Goal: Information Seeking & Learning: Compare options

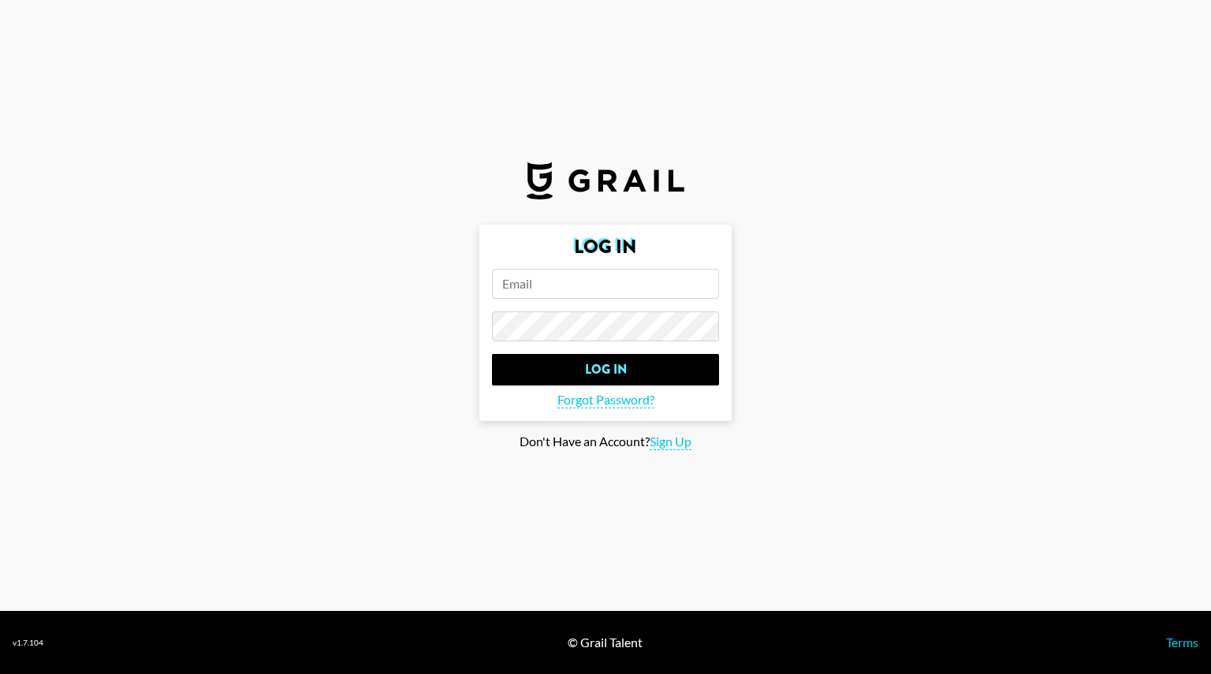
click at [580, 297] on input "email" at bounding box center [605, 284] width 227 height 30
click at [575, 294] on input "email" at bounding box center [605, 284] width 227 height 30
click at [672, 441] on span "Sign Up" at bounding box center [671, 442] width 42 height 17
type input "Sign Up"
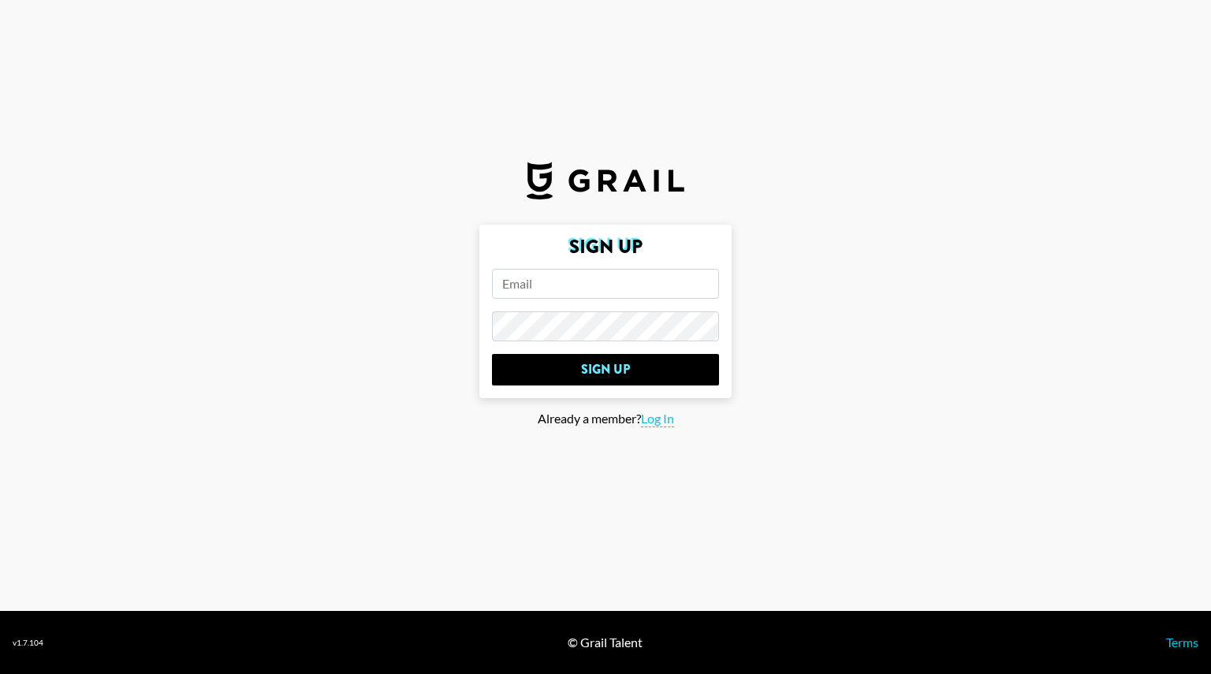
click at [569, 285] on input "email" at bounding box center [605, 284] width 227 height 30
type input "dandiscoversmusic@gmail.com"
click at [1190, 647] on link "Terms" at bounding box center [1182, 642] width 32 height 15
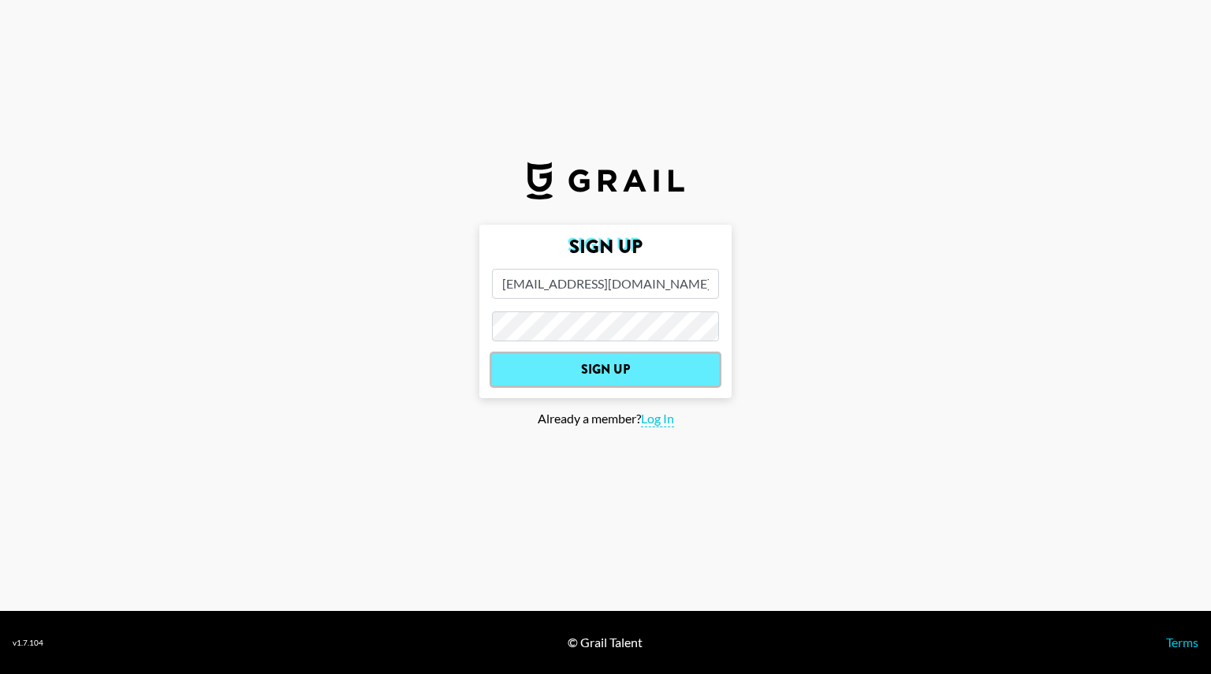
click at [654, 368] on input "Sign Up" at bounding box center [605, 370] width 227 height 32
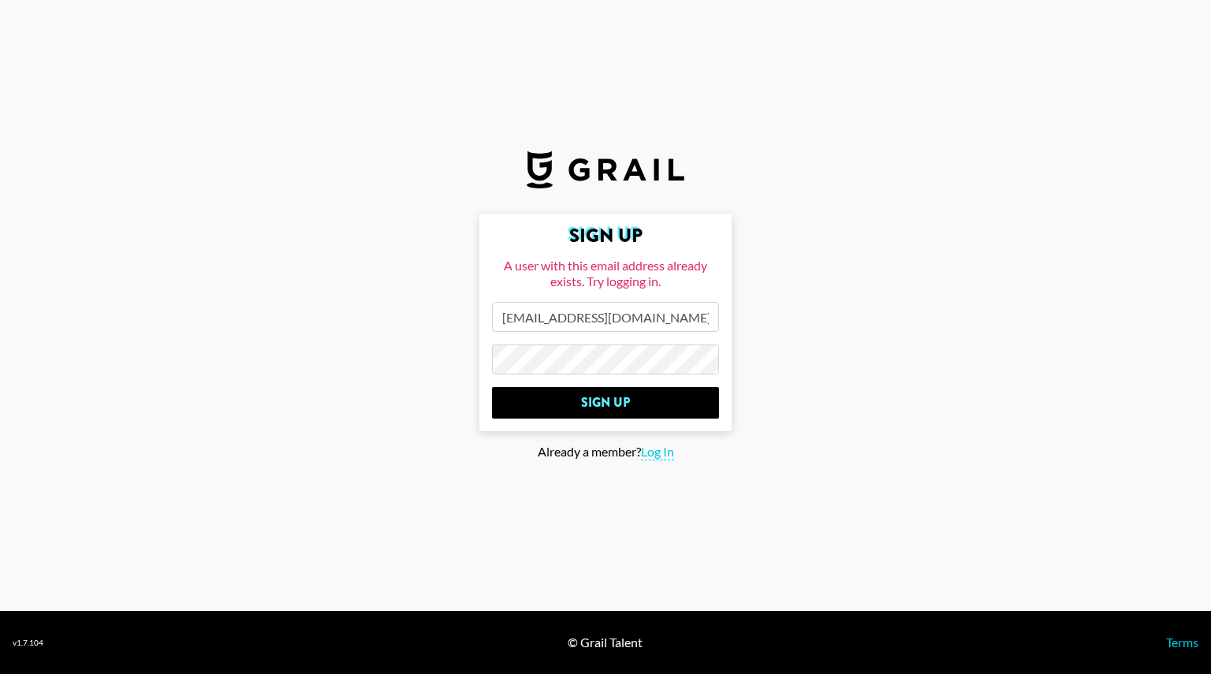
click at [834, 464] on section "Sign Up A user with this email address already exists. Try logging in. dandisco…" at bounding box center [605, 305] width 1211 height 611
click at [665, 449] on span "Log In" at bounding box center [657, 452] width 33 height 17
type input "Log In"
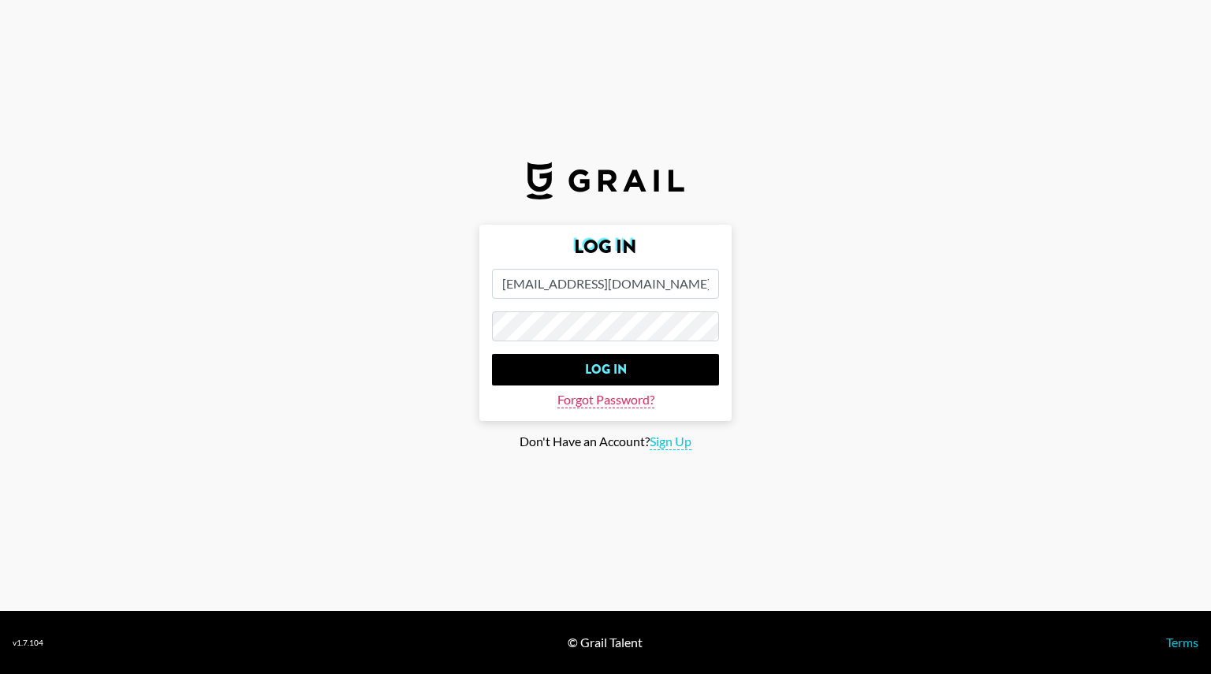
click at [632, 404] on span "Forgot Password?" at bounding box center [605, 400] width 97 height 17
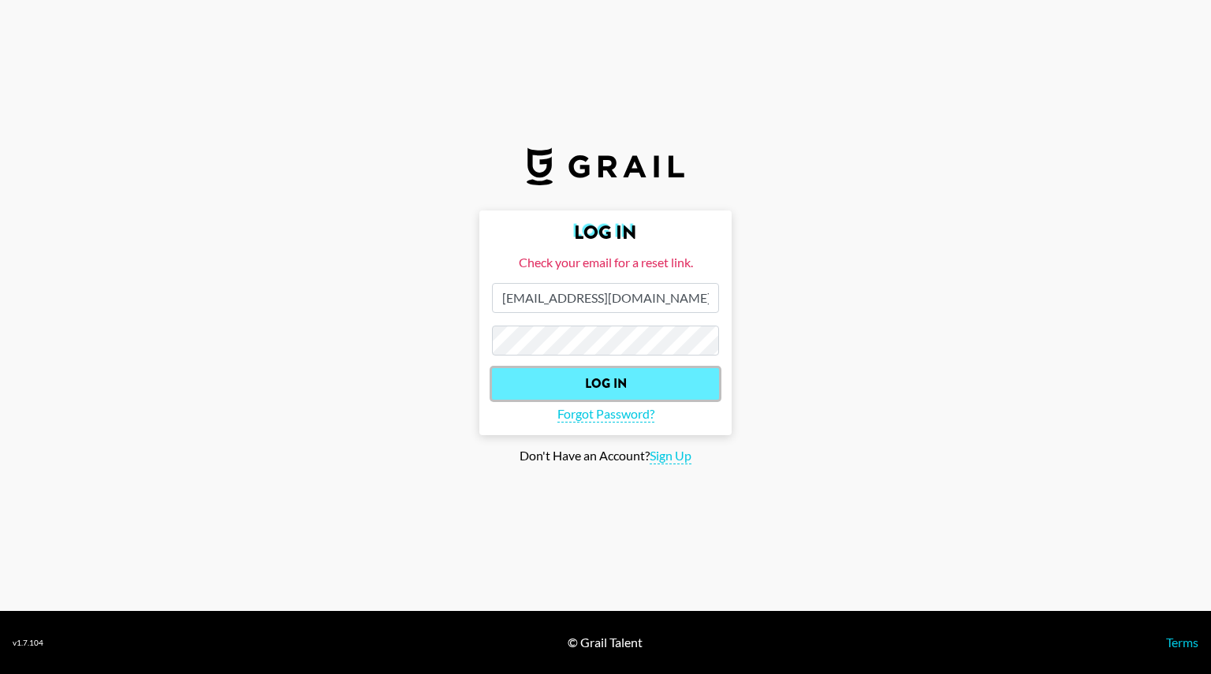
click at [623, 378] on input "Log In" at bounding box center [605, 384] width 227 height 32
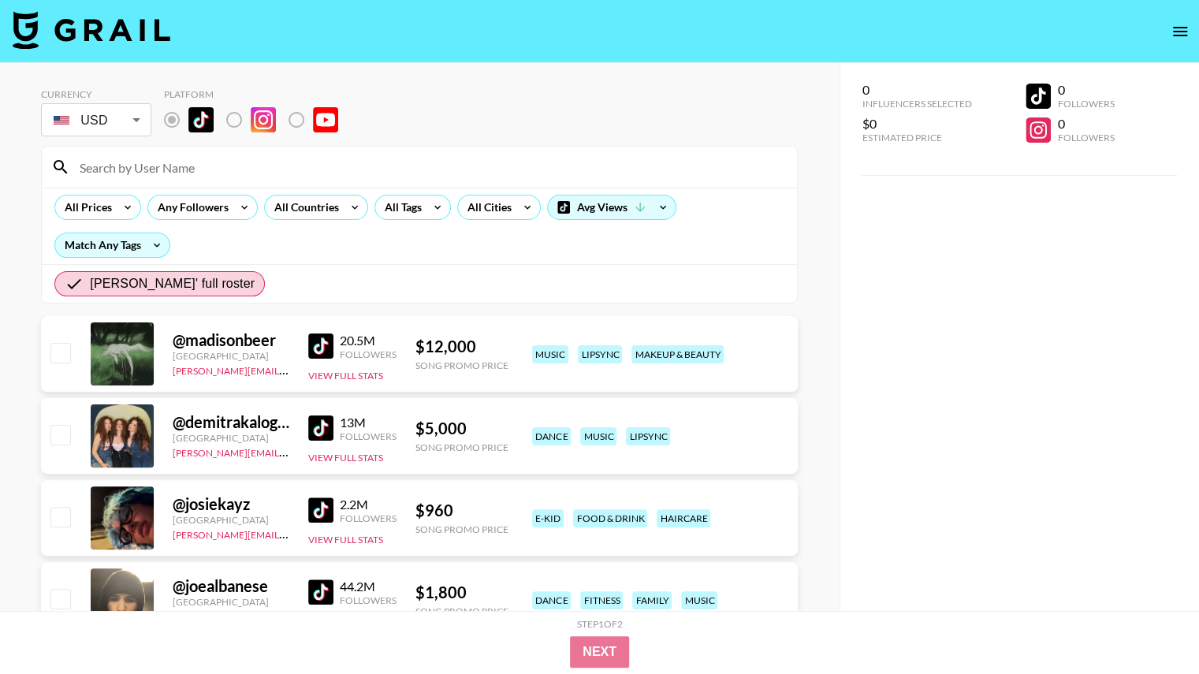
click at [455, 359] on div "Song Promo Price" at bounding box center [461, 365] width 93 height 12
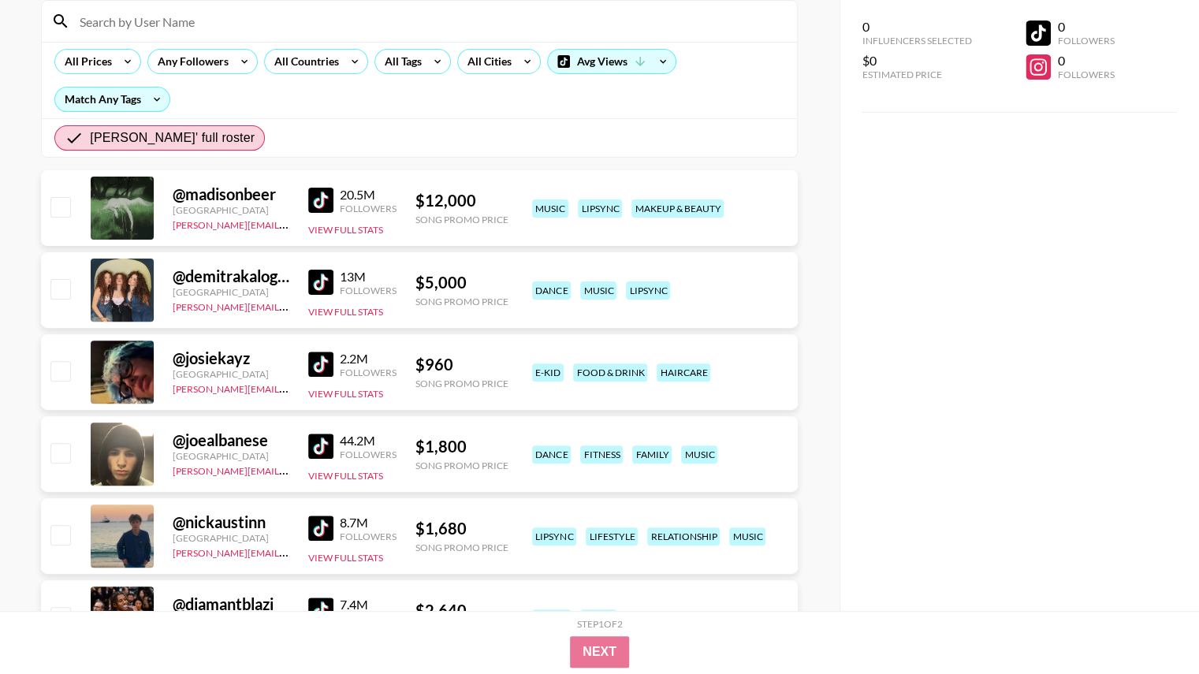
scroll to position [147, 0]
click at [348, 229] on button "View Full Stats" at bounding box center [345, 229] width 75 height 12
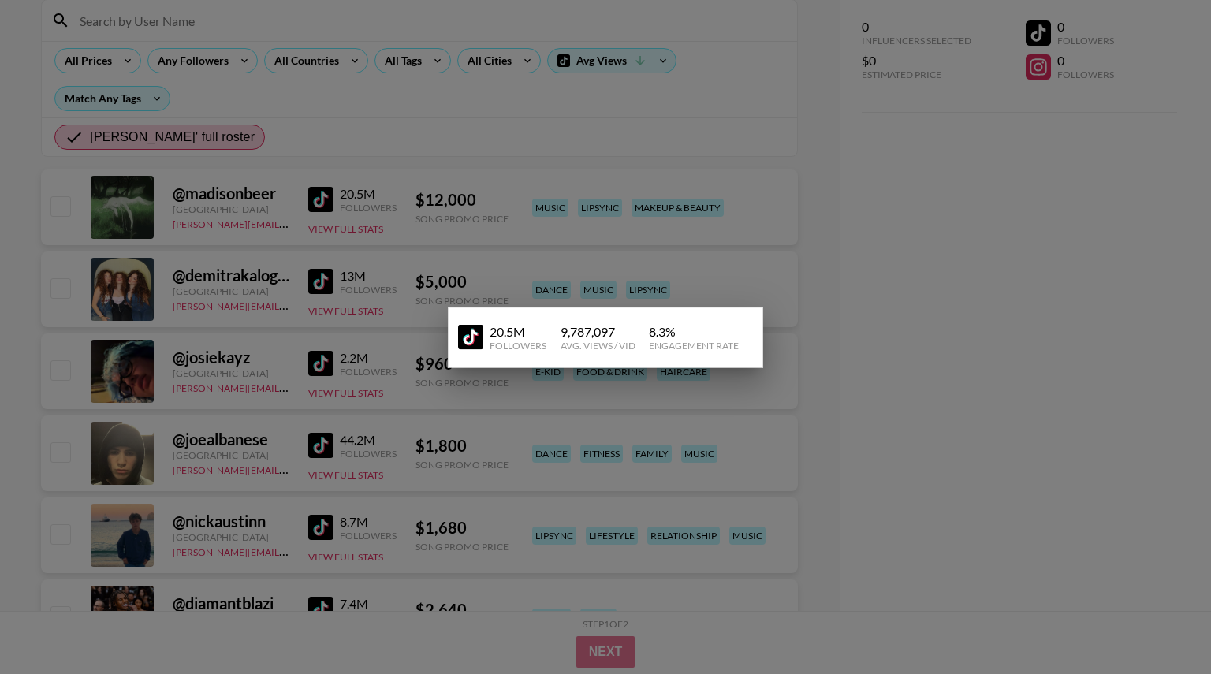
click at [432, 337] on div at bounding box center [605, 337] width 1211 height 674
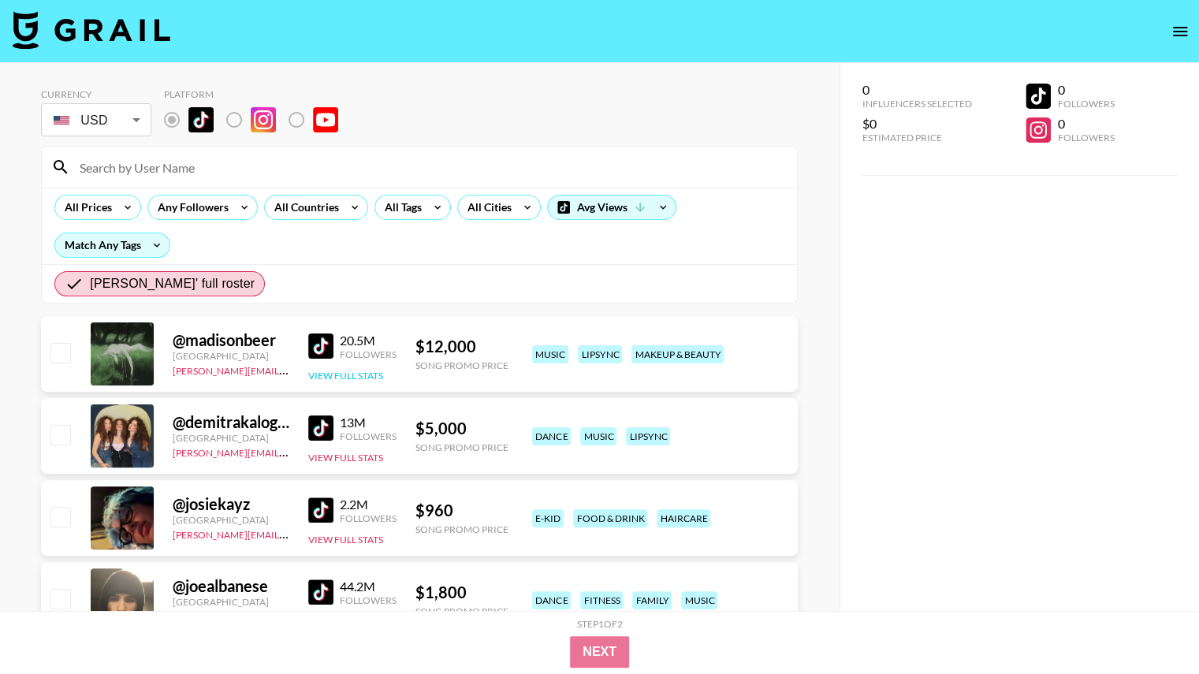
scroll to position [1, 0]
click at [111, 203] on div "All Prices" at bounding box center [85, 207] width 60 height 24
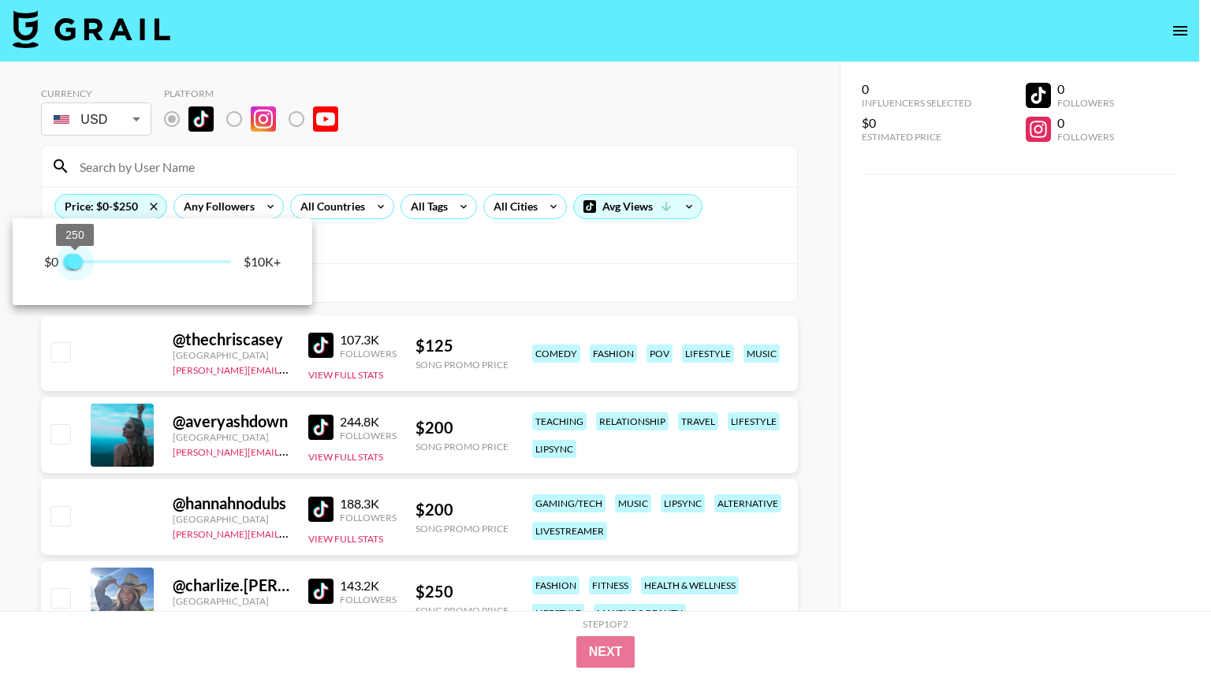
type input "500"
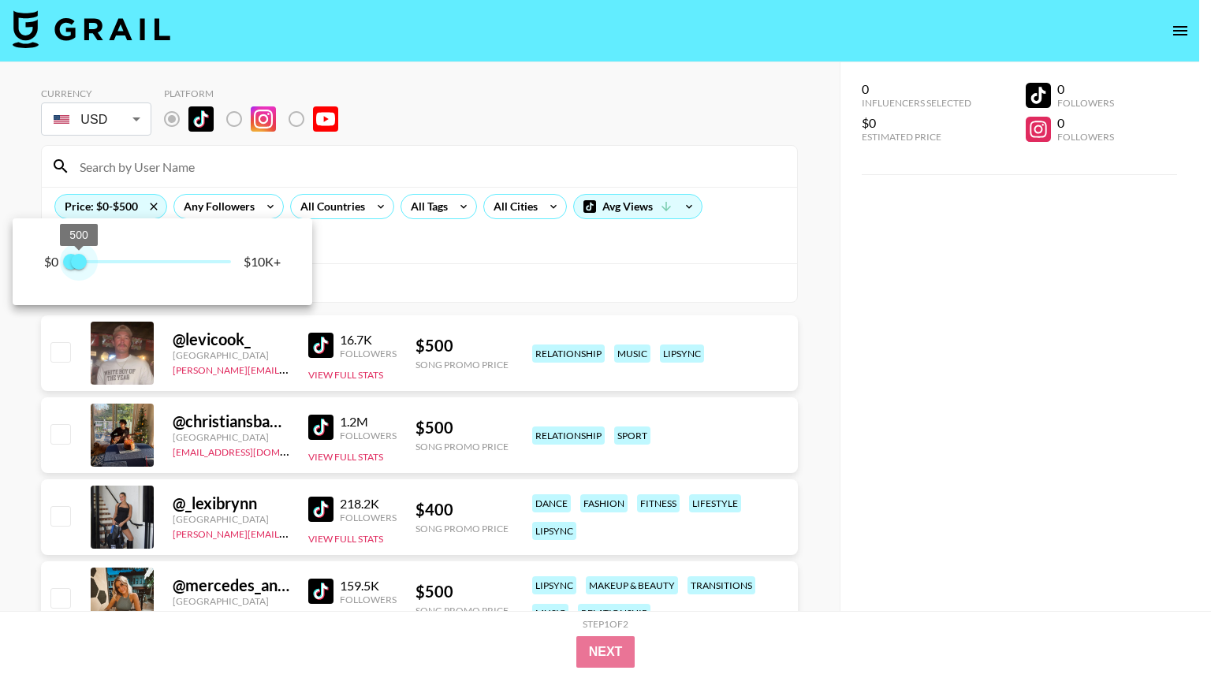
drag, startPoint x: 233, startPoint y: 266, endPoint x: 80, endPoint y: 275, distance: 153.2
click at [80, 270] on span "500" at bounding box center [79, 262] width 16 height 16
click at [823, 298] on div at bounding box center [605, 337] width 1211 height 674
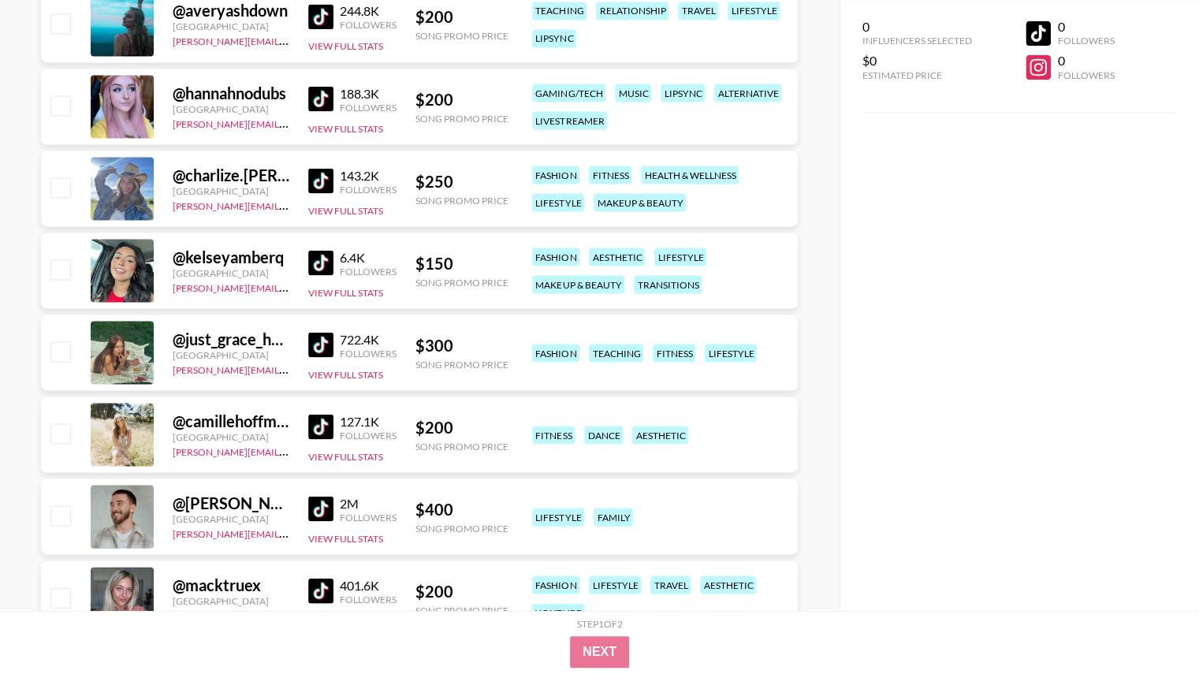
scroll to position [1725, 0]
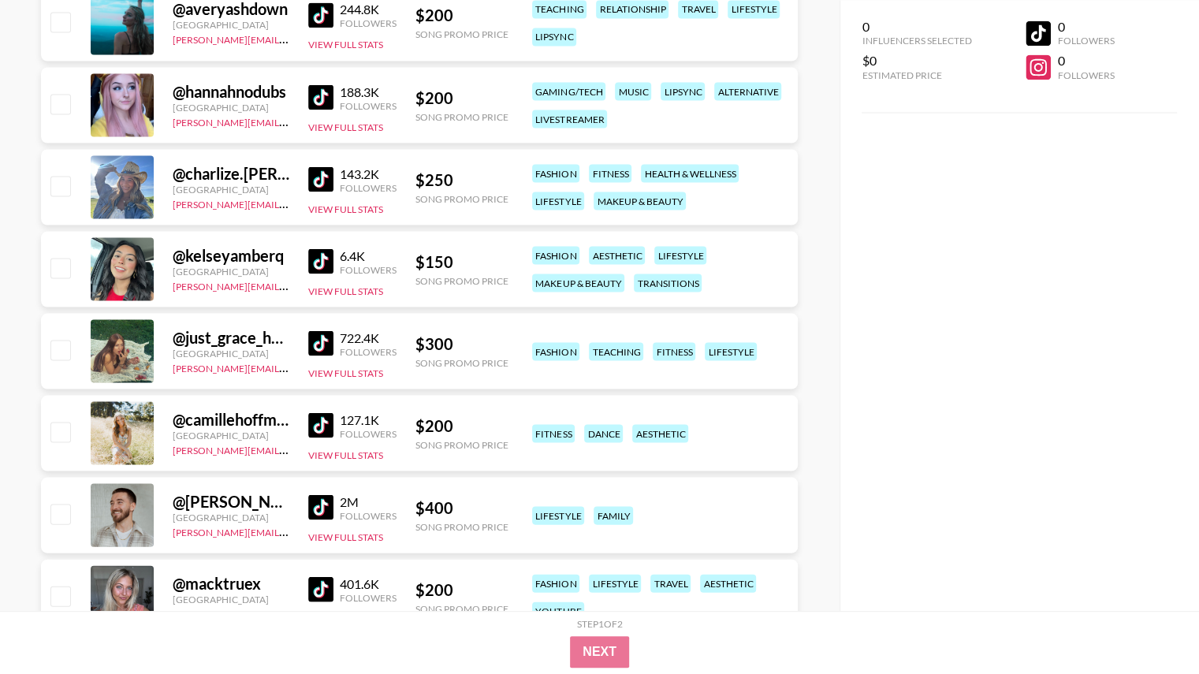
click at [232, 261] on div "@ kelseyamberq" at bounding box center [231, 255] width 117 height 20
click at [337, 263] on link at bounding box center [324, 260] width 32 height 25
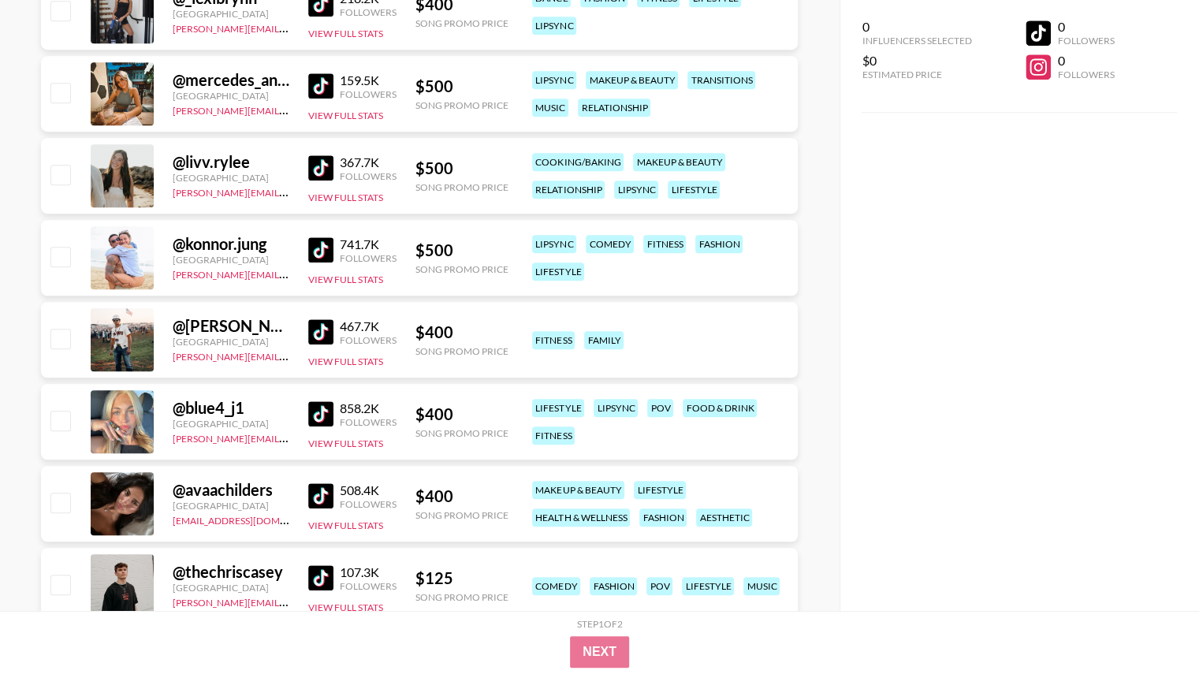
scroll to position [508, 0]
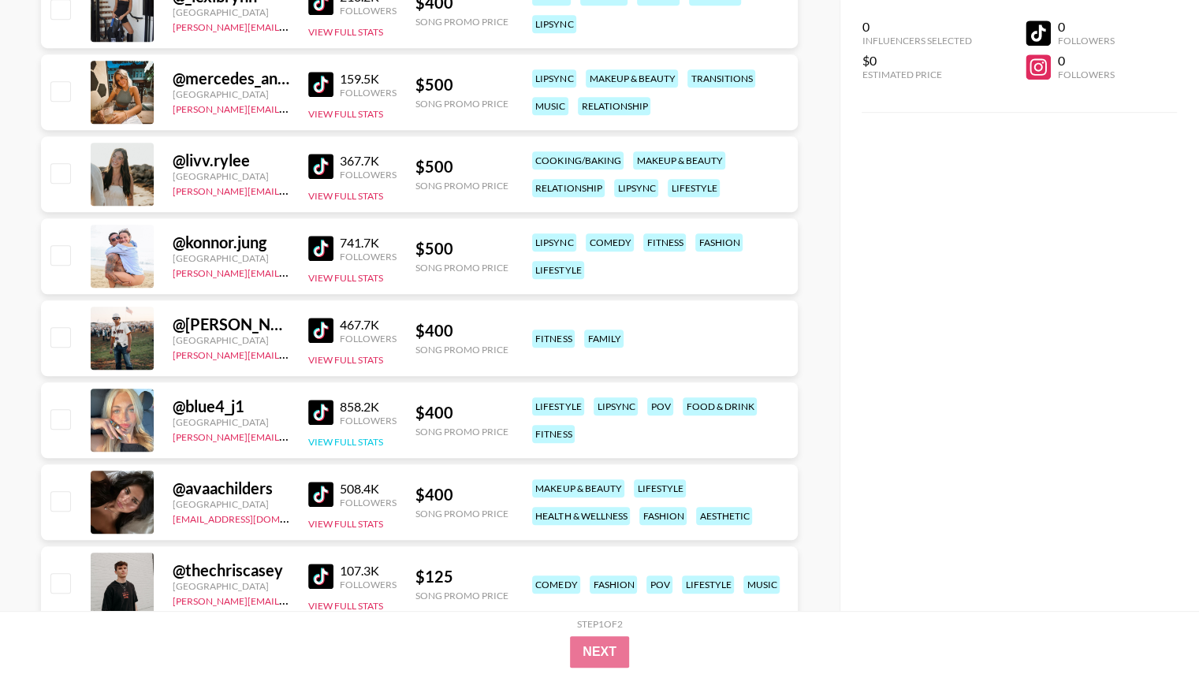
click at [370, 439] on button "View Full Stats" at bounding box center [345, 442] width 75 height 12
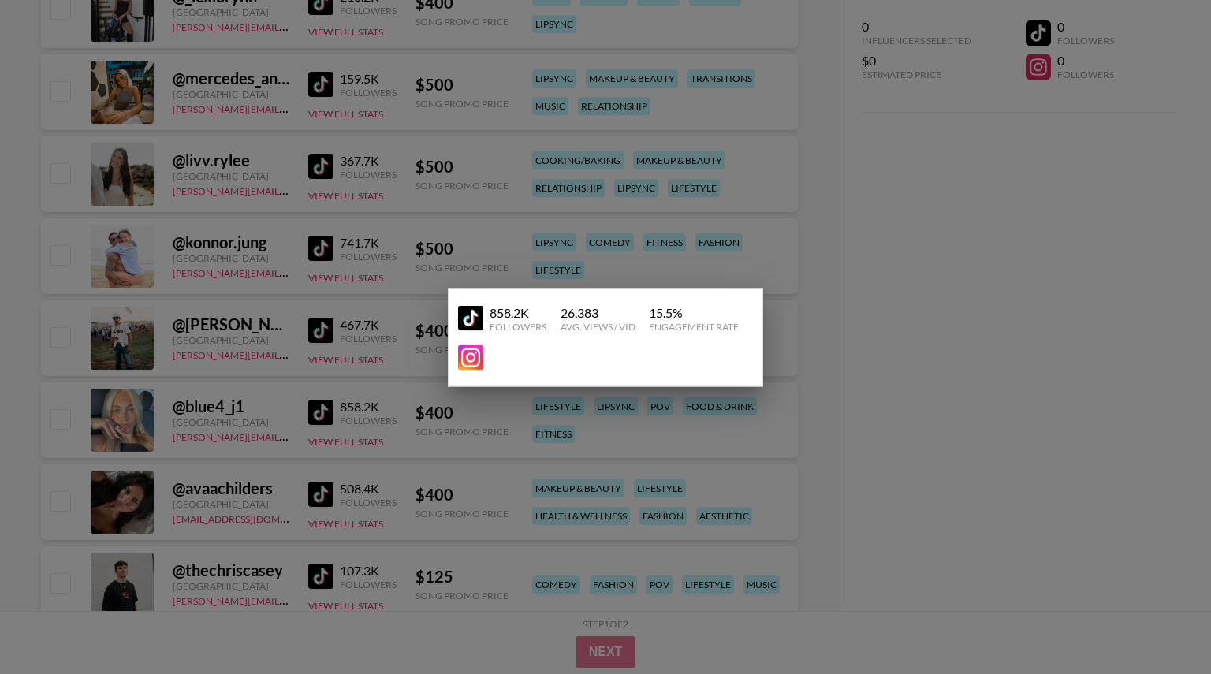
click at [370, 428] on div at bounding box center [605, 337] width 1211 height 674
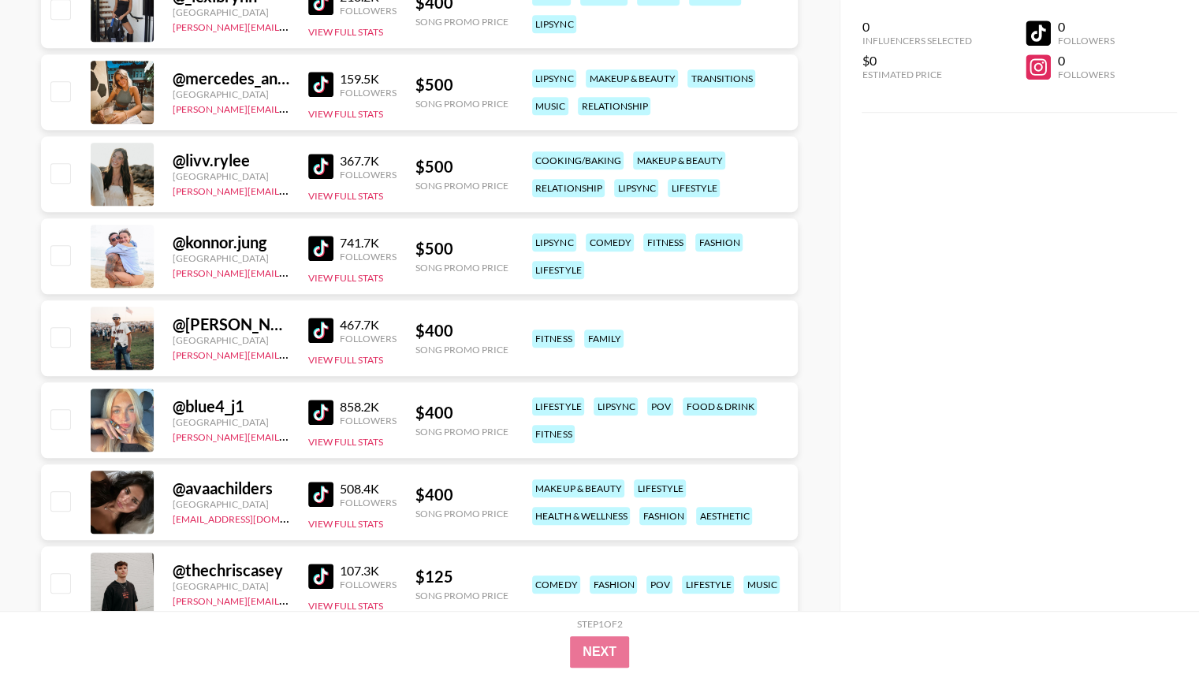
click at [197, 406] on div "@ blue4_j1" at bounding box center [231, 407] width 117 height 20
click at [113, 420] on div at bounding box center [122, 420] width 63 height 63
click at [61, 415] on input "checkbox" at bounding box center [59, 418] width 19 height 19
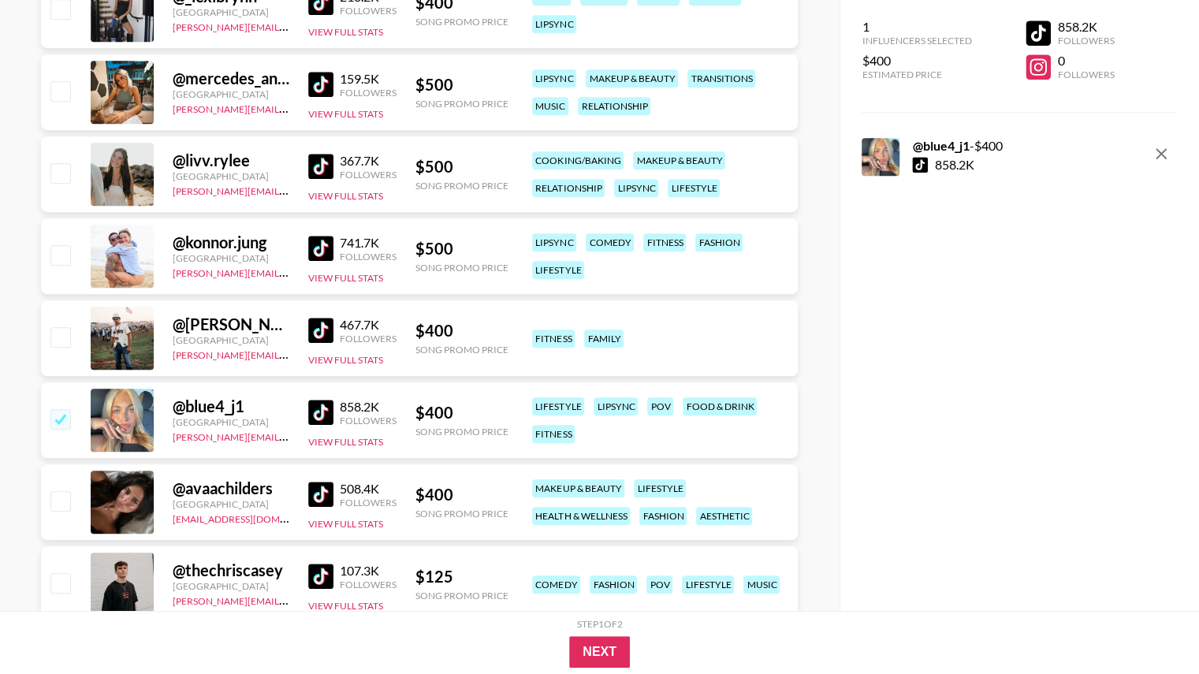
click at [61, 415] on input "checkbox" at bounding box center [59, 418] width 19 height 19
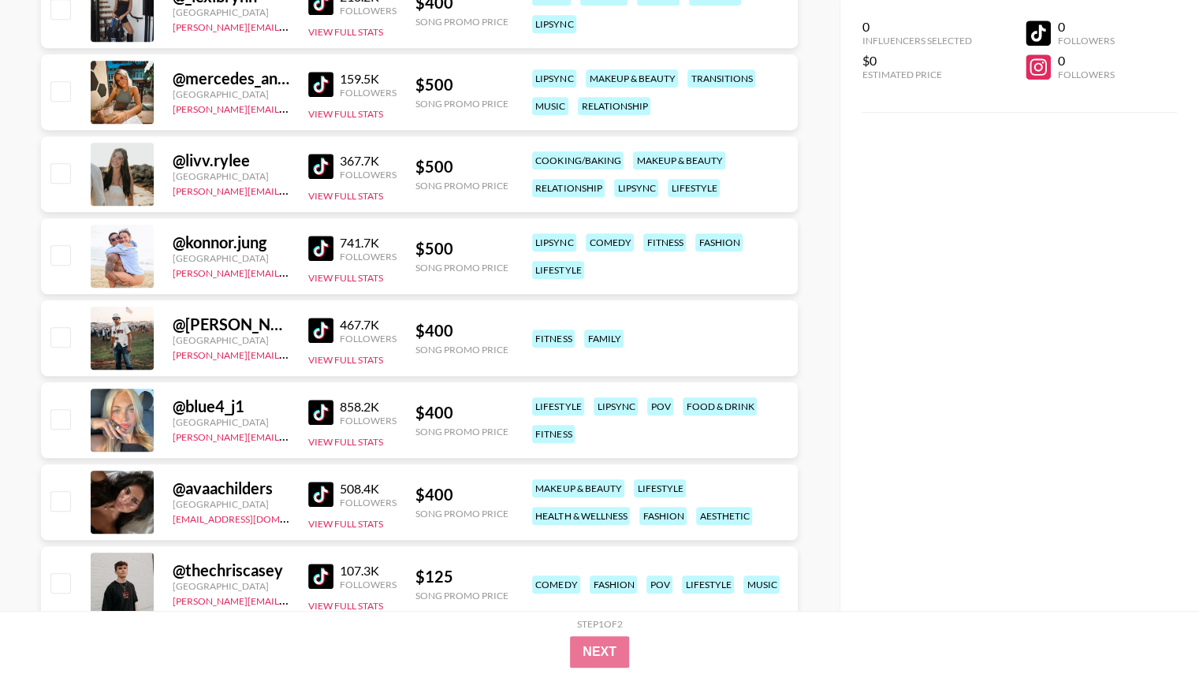
click at [61, 415] on input "checkbox" at bounding box center [59, 418] width 19 height 19
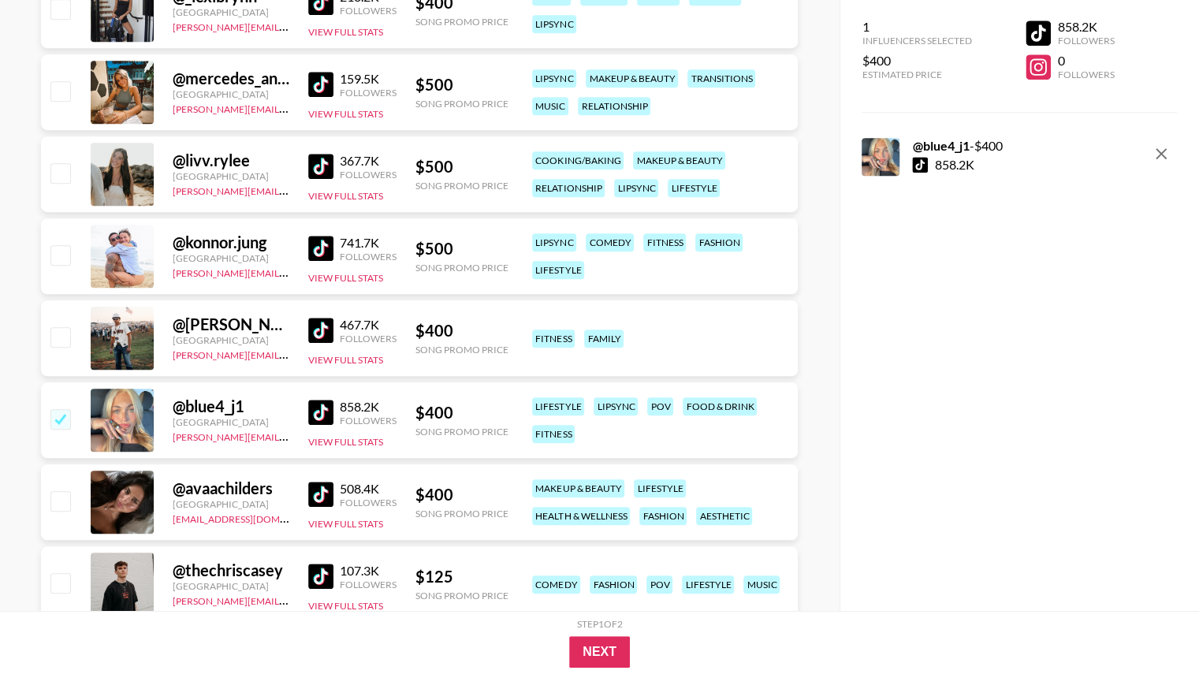
click at [61, 415] on input "checkbox" at bounding box center [59, 418] width 19 height 19
checkbox input "false"
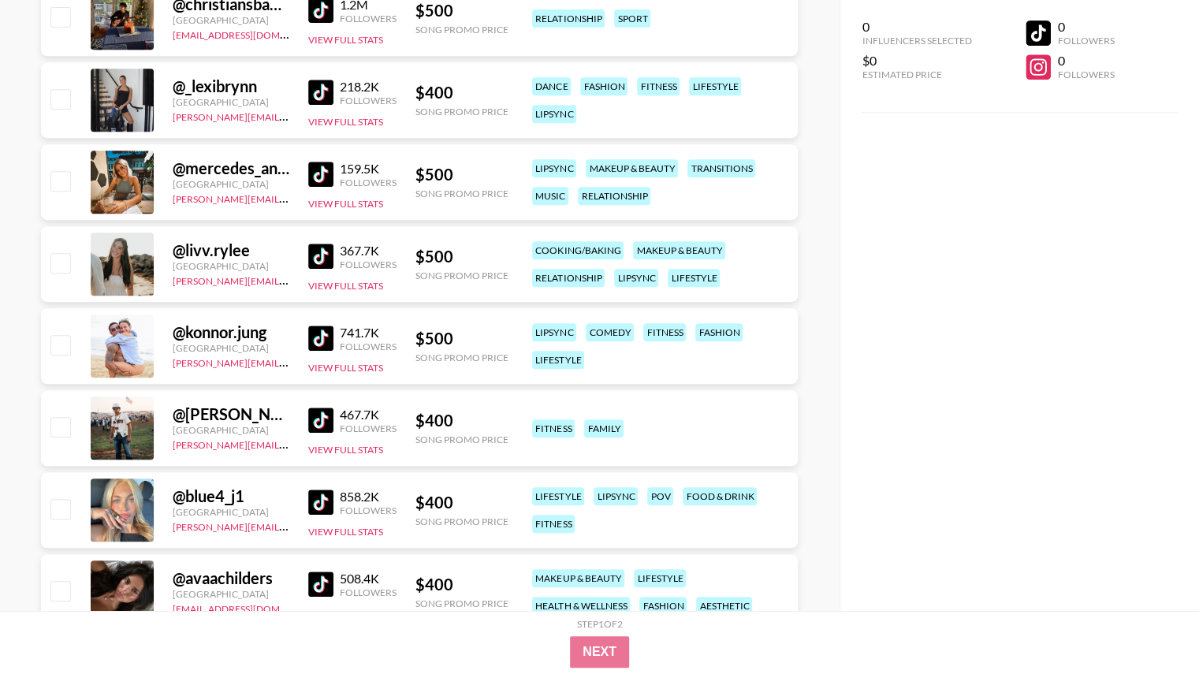
scroll to position [344, 0]
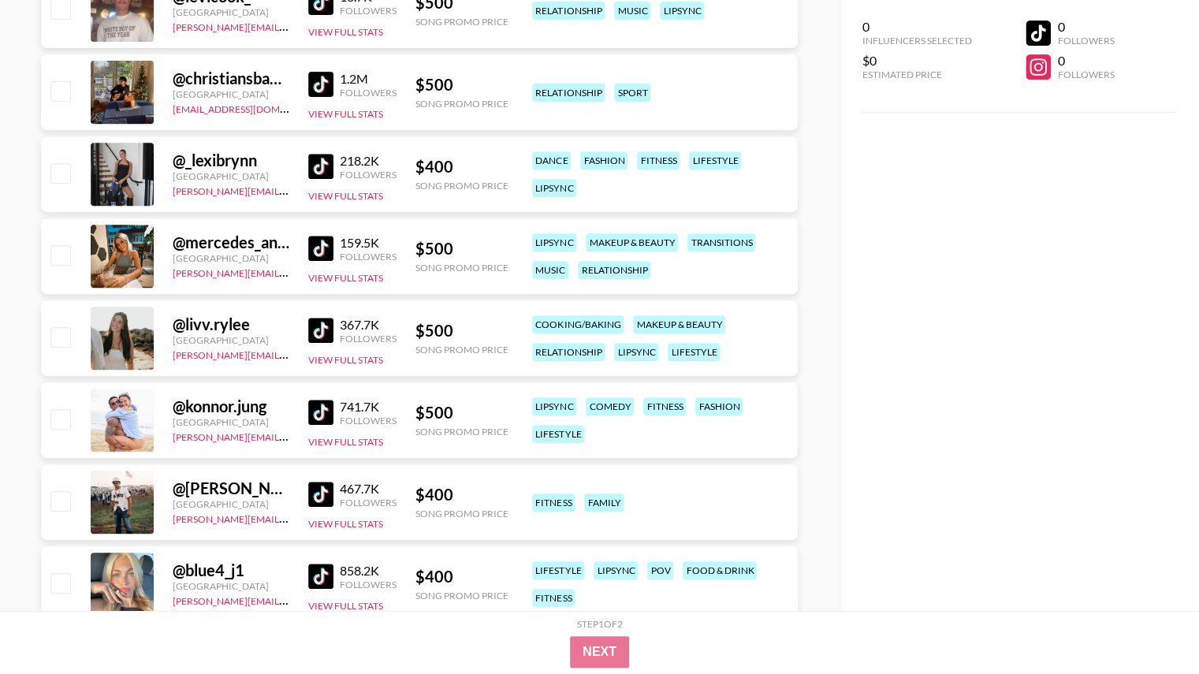
click at [237, 239] on div "@ mercedes_anmarie_" at bounding box center [231, 243] width 117 height 20
click at [255, 240] on div "@ mercedes_anmarie_" at bounding box center [231, 243] width 117 height 20
click at [320, 559] on div "858.2K Followers View Full Stats" at bounding box center [352, 585] width 88 height 56
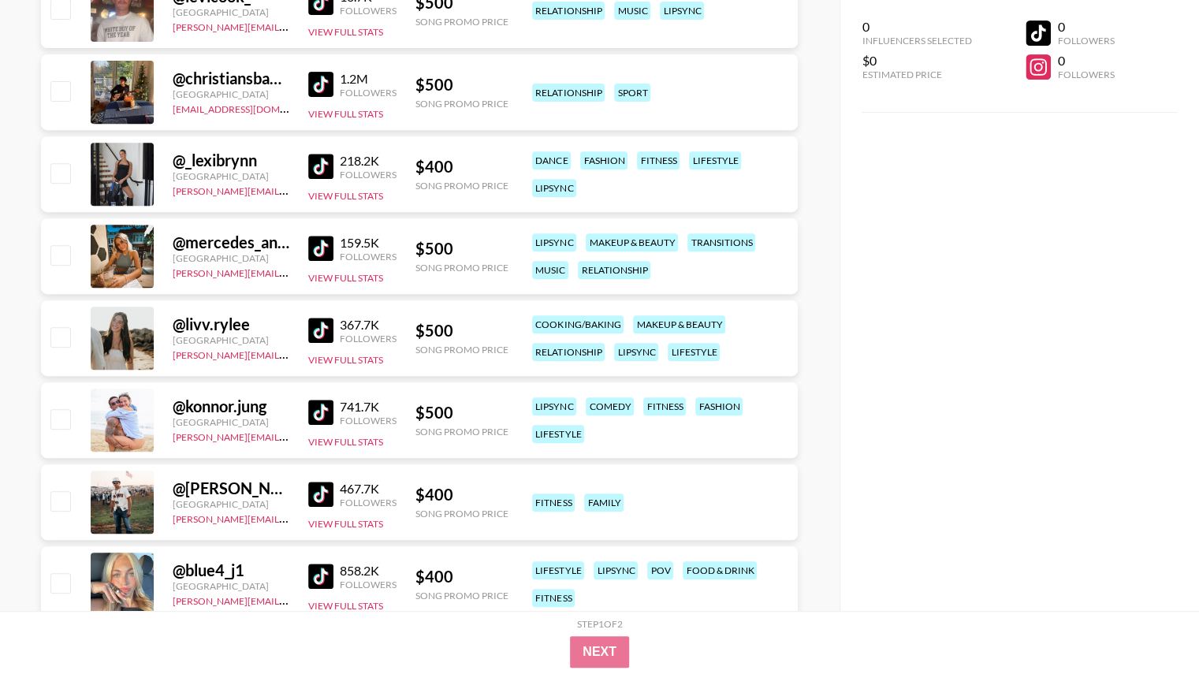
click at [207, 570] on div "@ blue4_j1" at bounding box center [231, 571] width 117 height 20
click at [328, 572] on img at bounding box center [320, 576] width 25 height 25
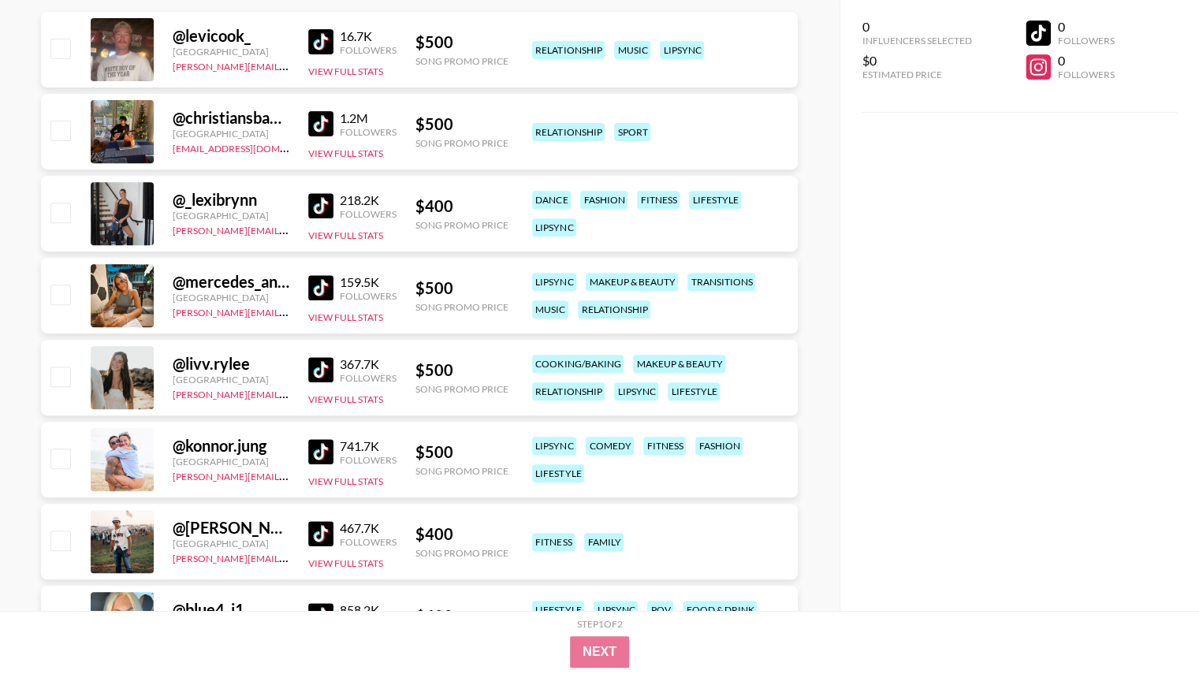
scroll to position [306, 0]
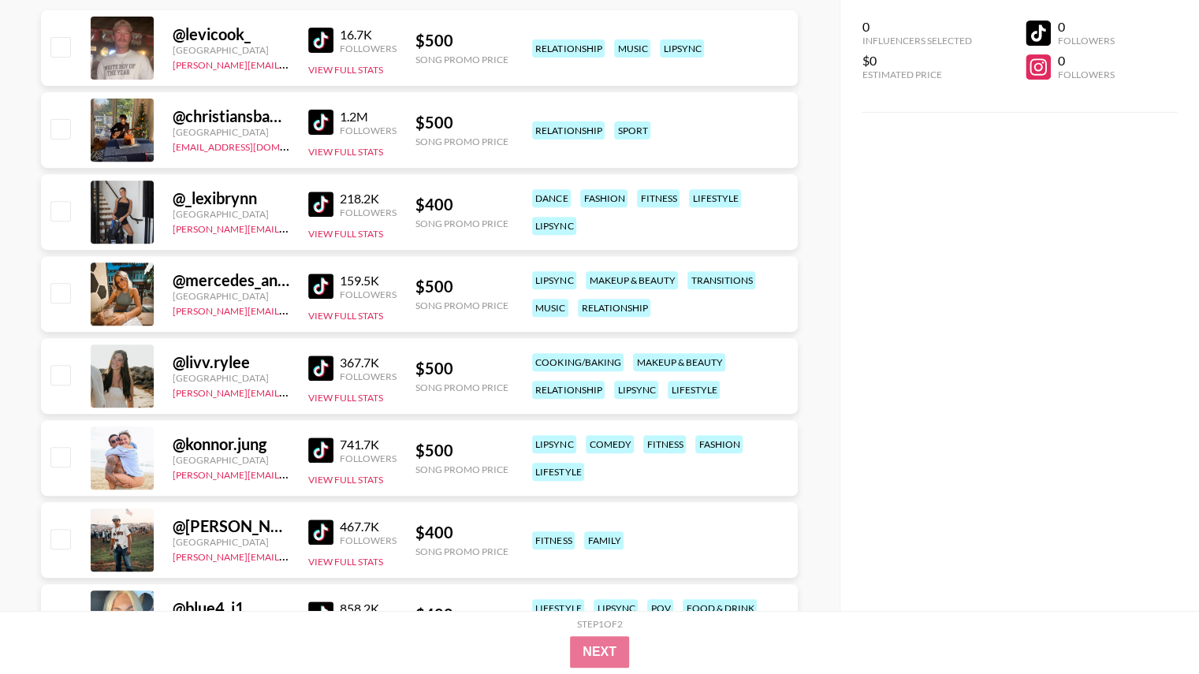
click at [319, 363] on img at bounding box center [320, 368] width 25 height 25
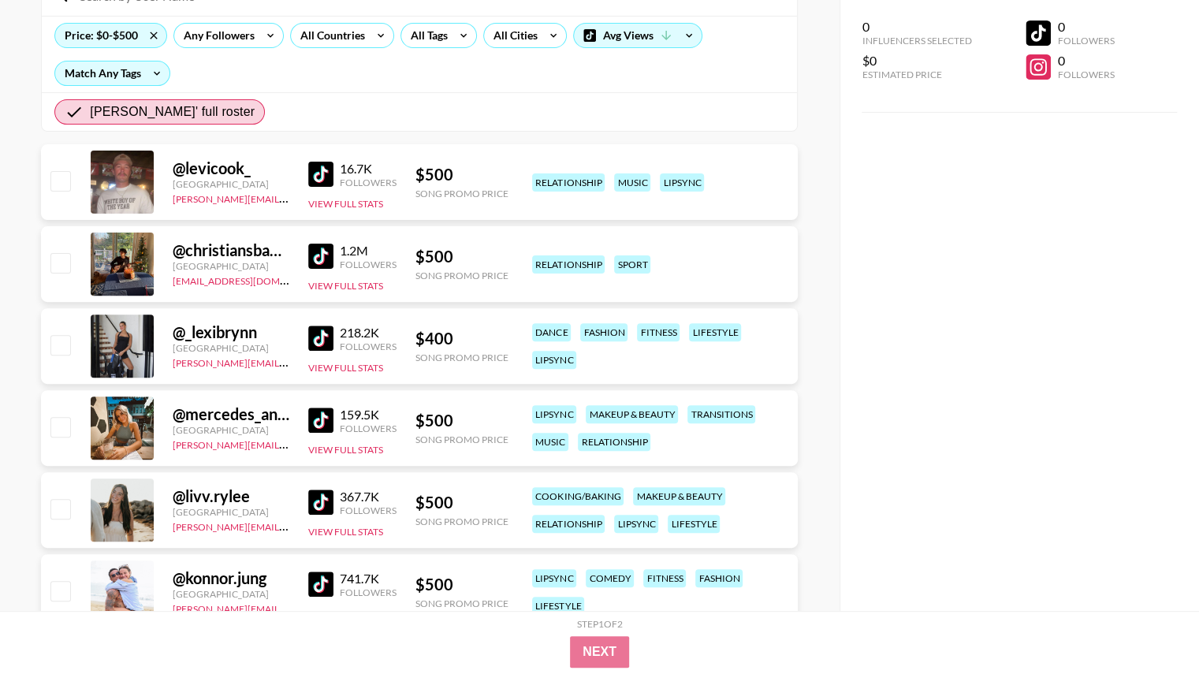
scroll to position [172, 0]
click at [330, 422] on img at bounding box center [320, 420] width 25 height 25
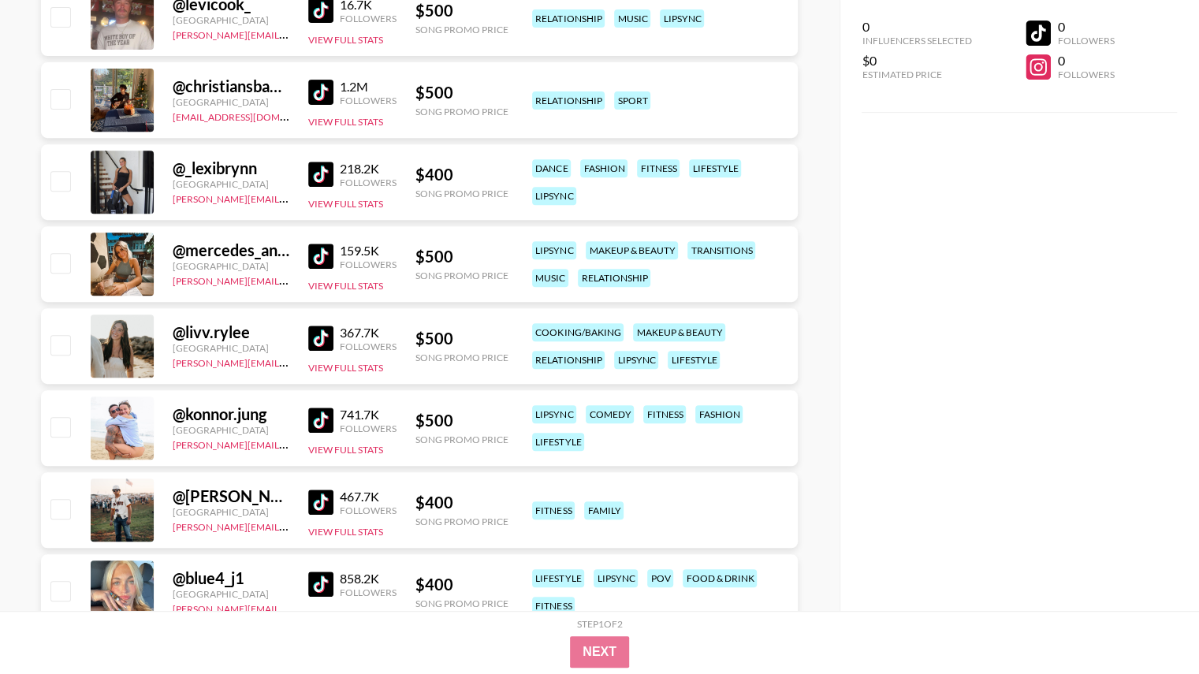
scroll to position [511, 0]
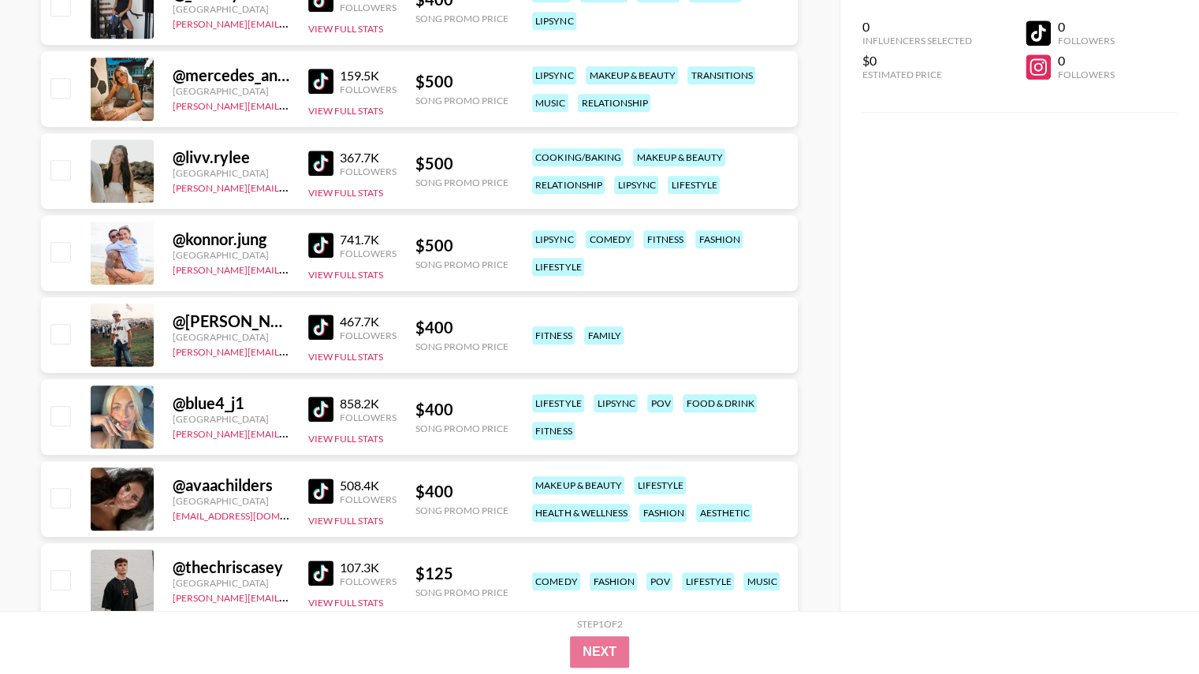
click at [319, 486] on img at bounding box center [320, 491] width 25 height 25
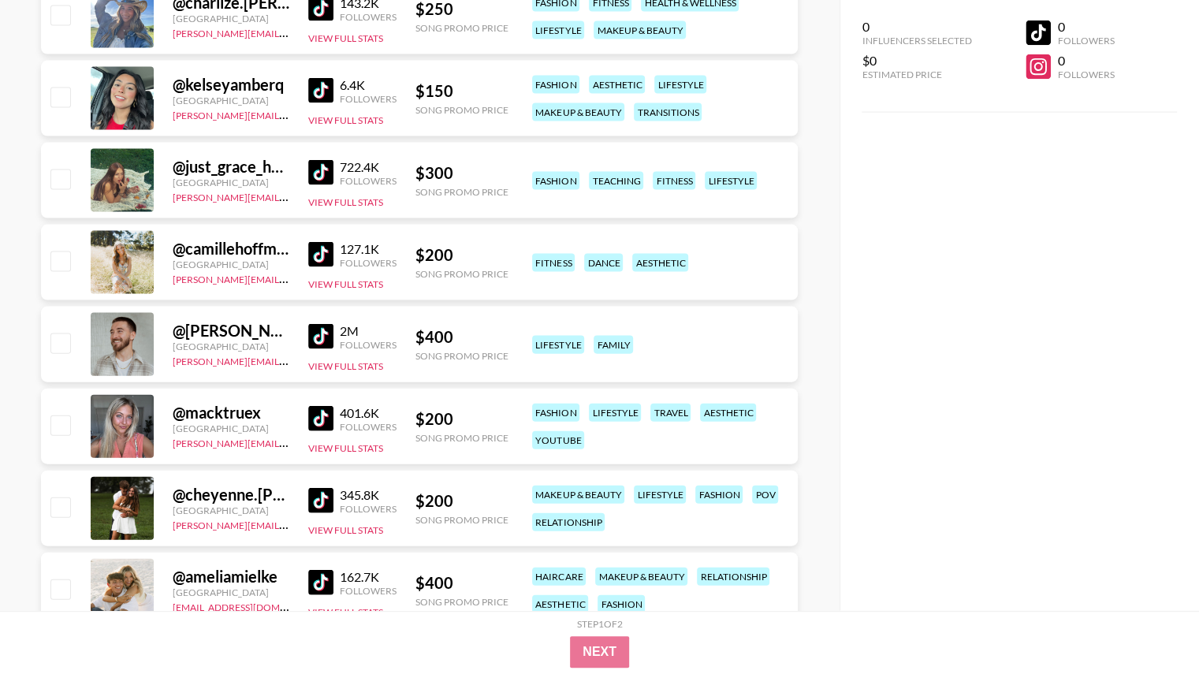
scroll to position [2201, 0]
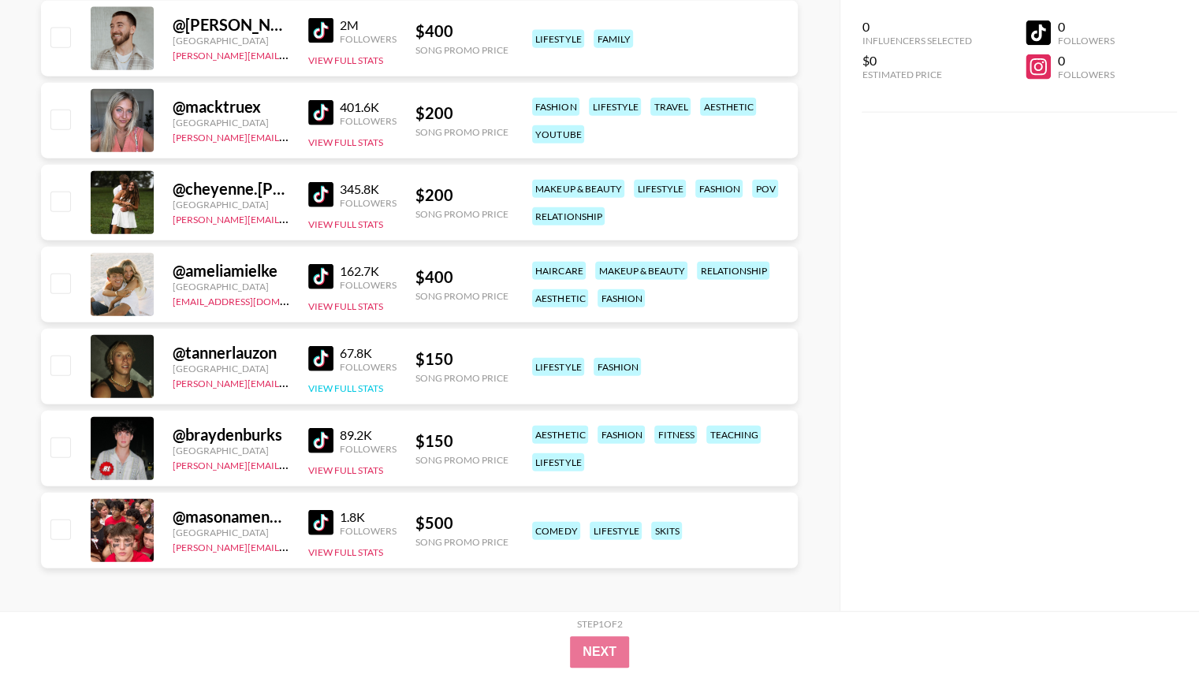
click at [361, 387] on button "View Full Stats" at bounding box center [345, 388] width 75 height 12
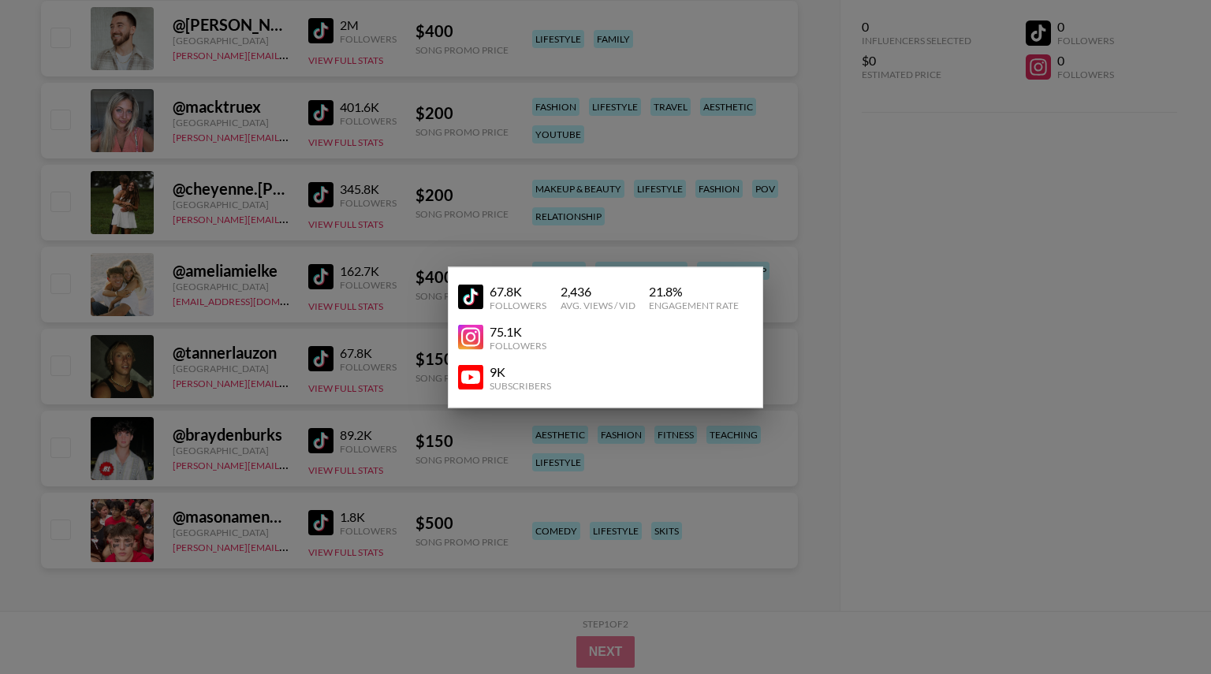
click at [281, 356] on div at bounding box center [605, 337] width 1211 height 674
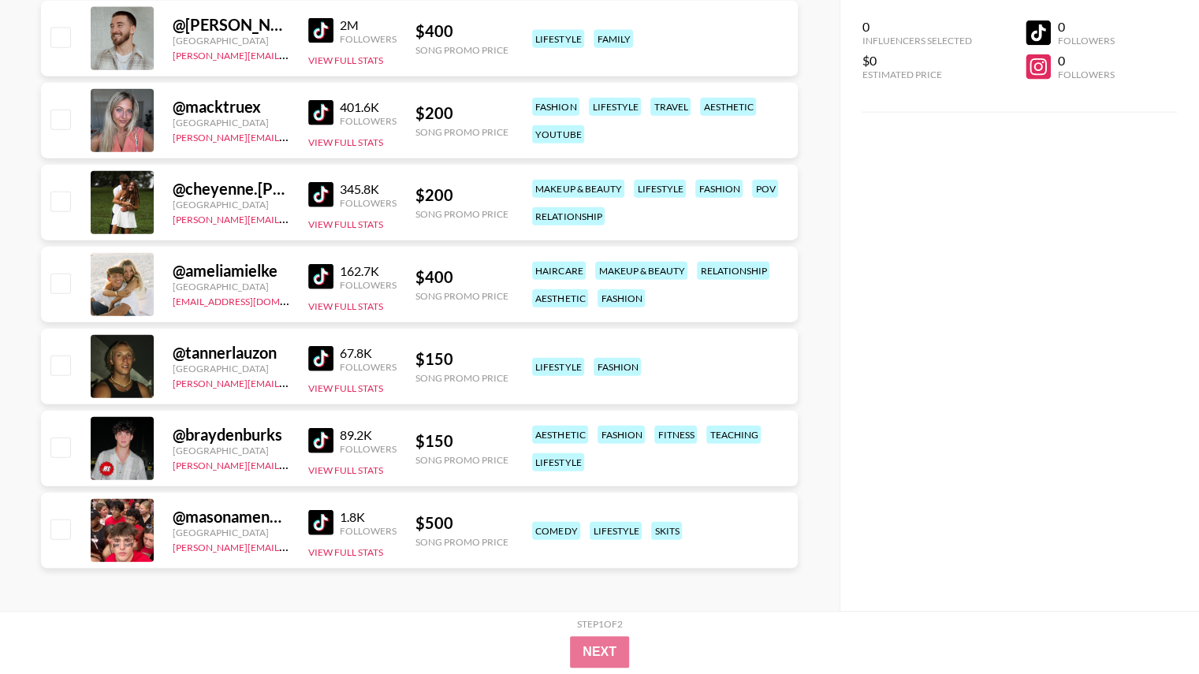
click at [321, 356] on img at bounding box center [320, 358] width 25 height 25
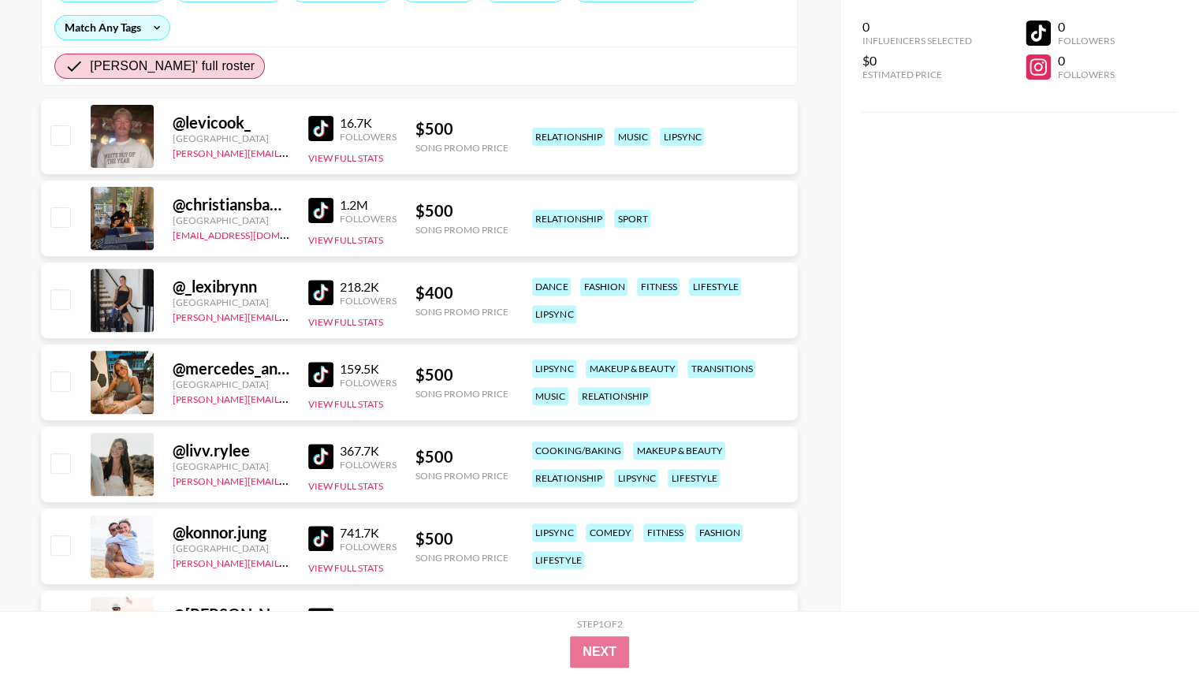
scroll to position [0, 0]
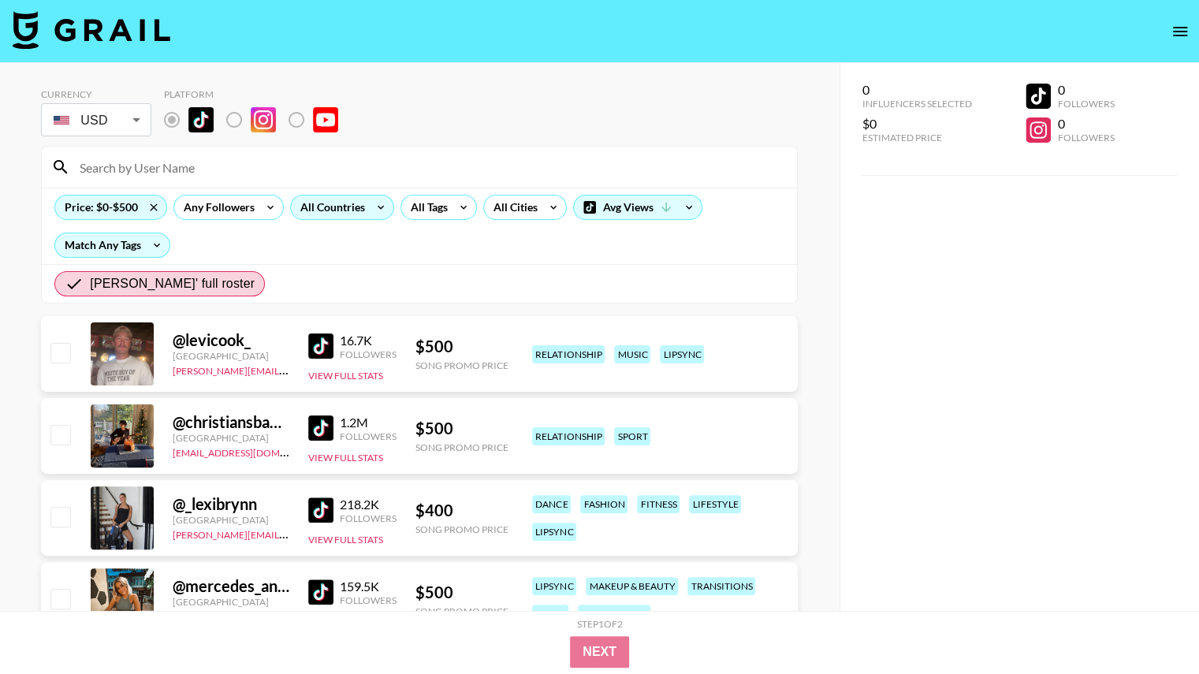
click at [377, 212] on icon at bounding box center [380, 208] width 25 height 24
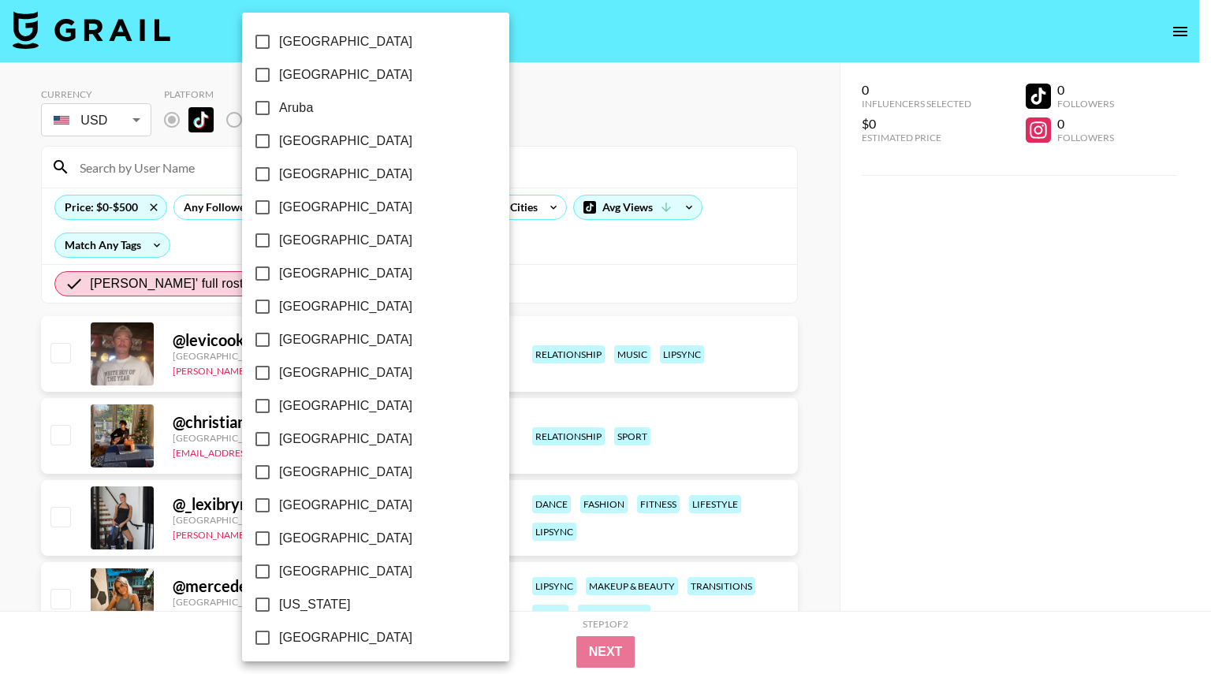
click at [486, 157] on div at bounding box center [605, 337] width 1211 height 674
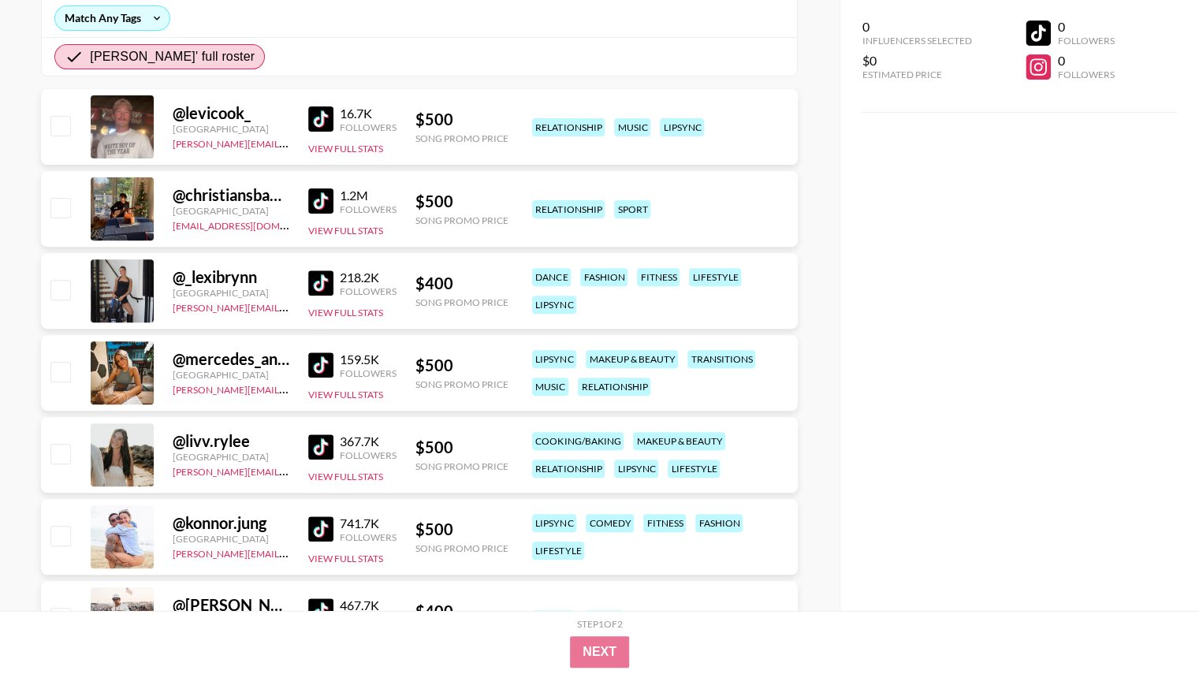
scroll to position [238, 0]
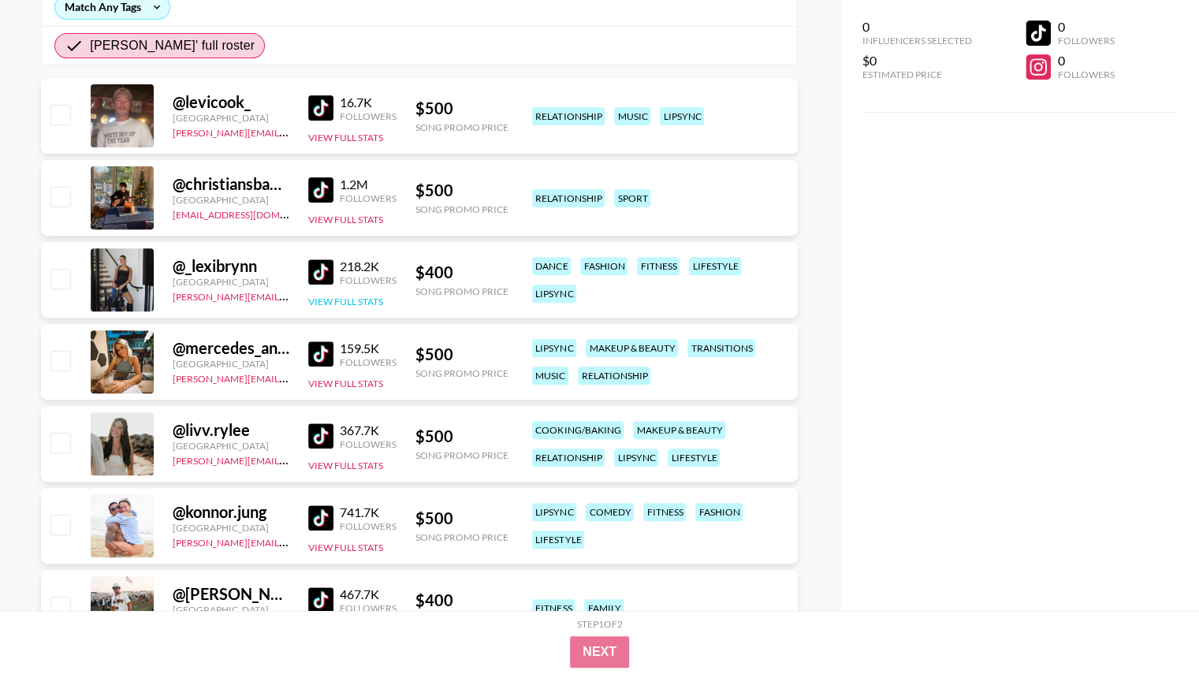
click at [356, 300] on button "View Full Stats" at bounding box center [345, 302] width 75 height 12
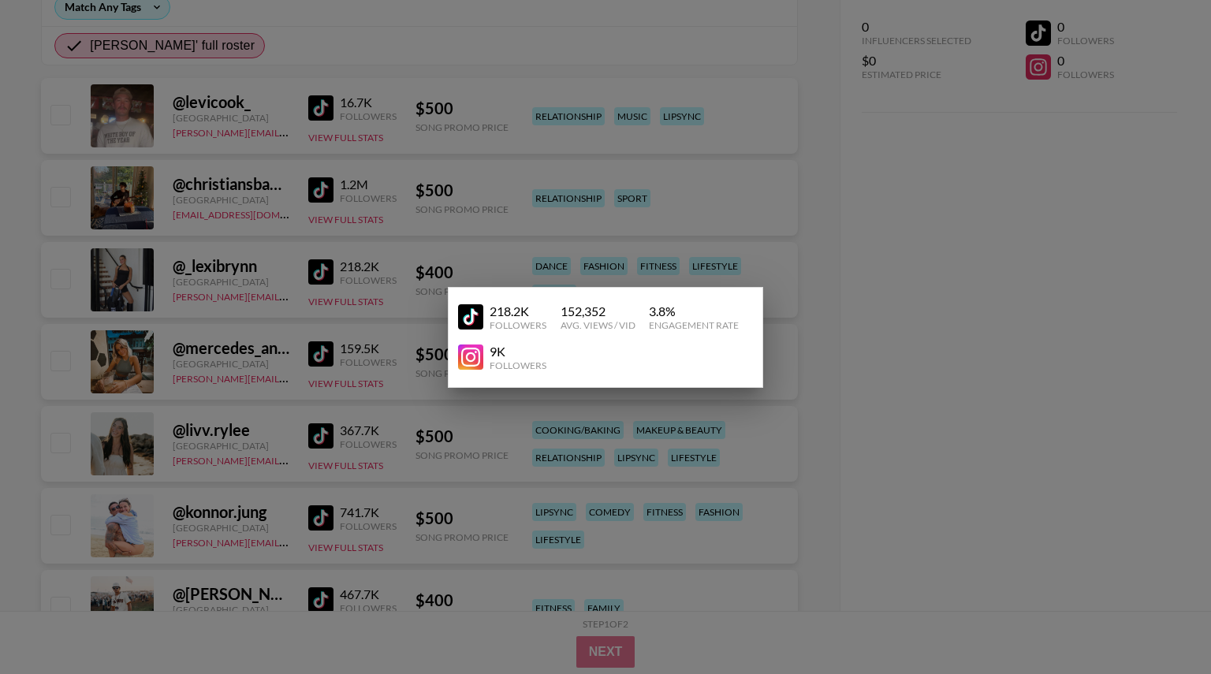
click at [352, 289] on div at bounding box center [605, 337] width 1211 height 674
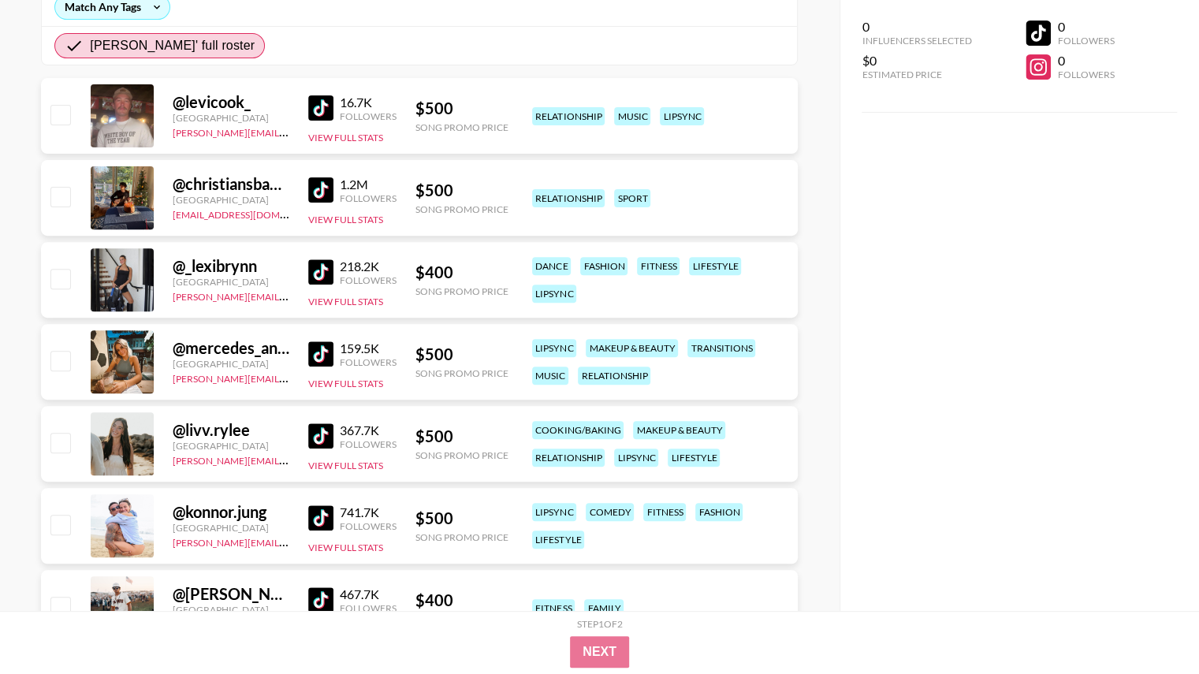
click at [322, 267] on img at bounding box center [320, 271] width 25 height 25
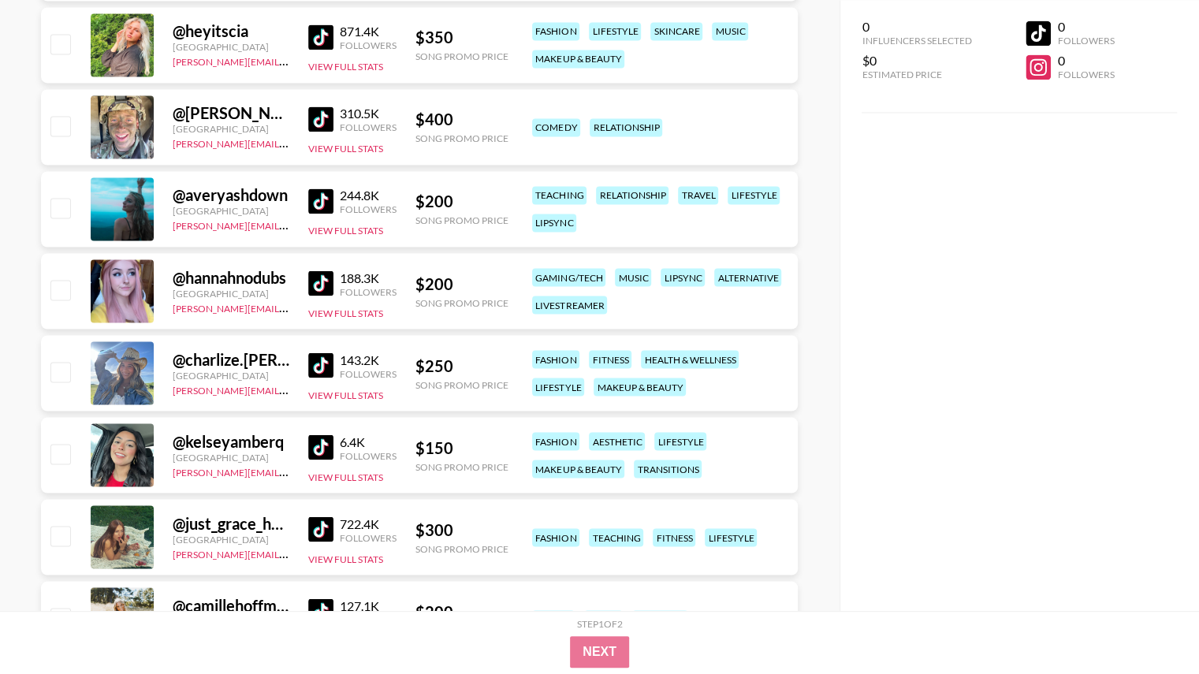
scroll to position [1539, 0]
click at [326, 280] on img at bounding box center [320, 282] width 25 height 25
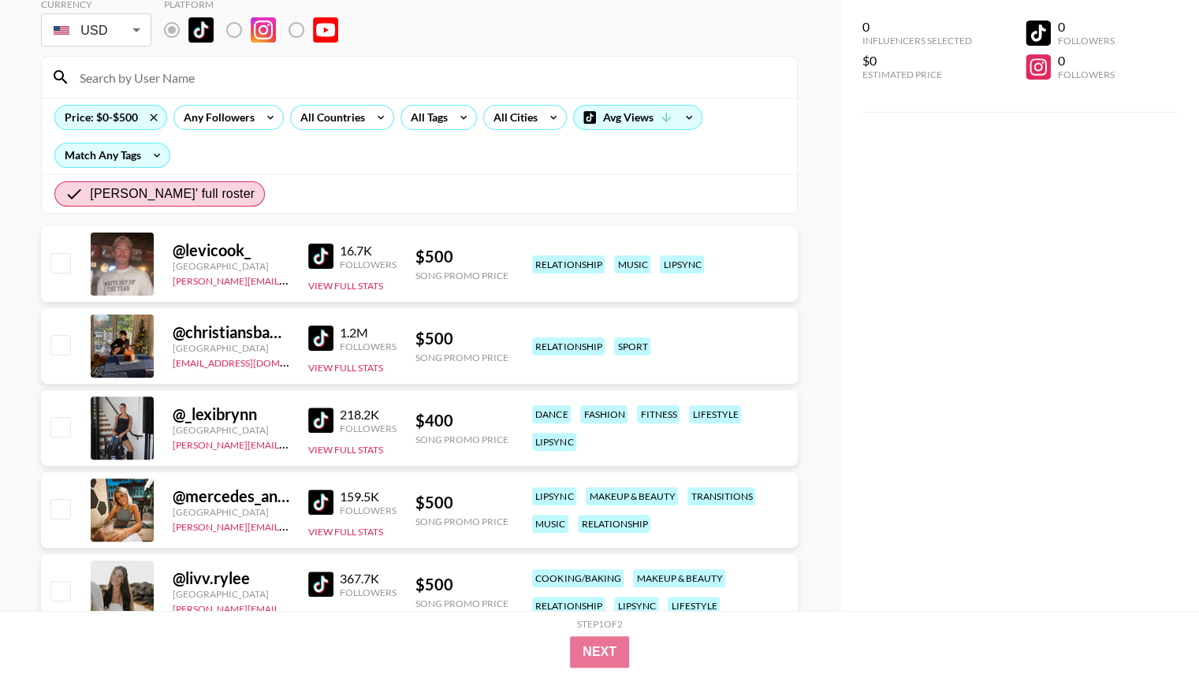
scroll to position [0, 0]
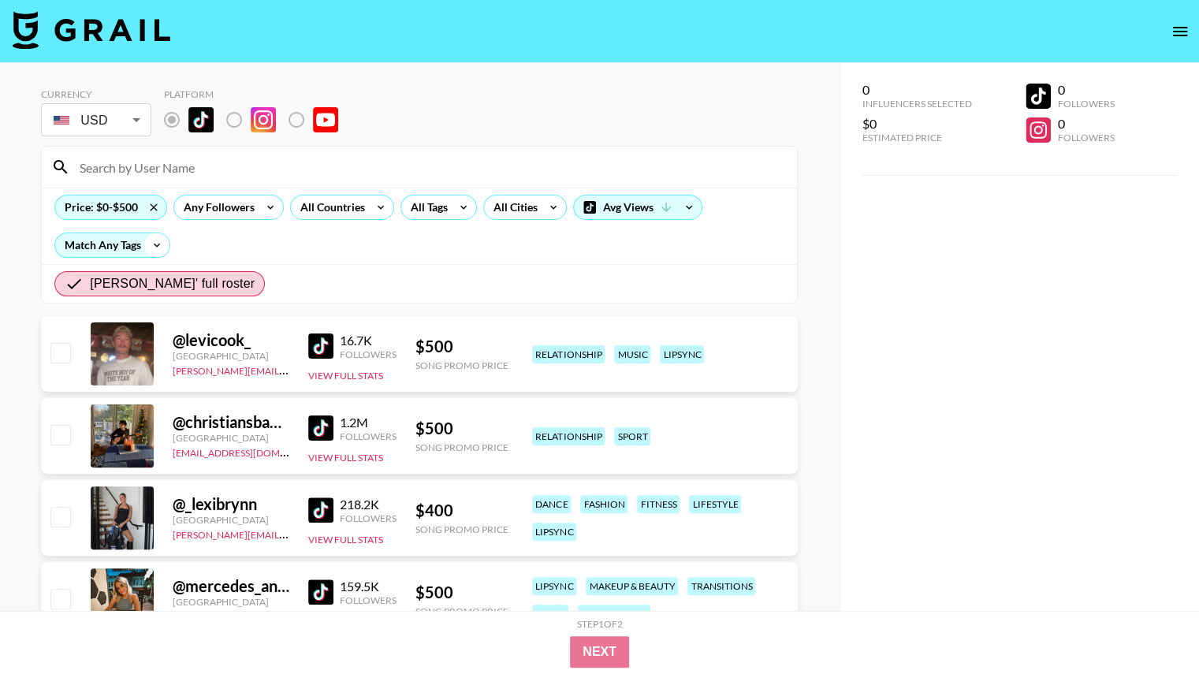
click at [147, 243] on icon at bounding box center [156, 245] width 25 height 24
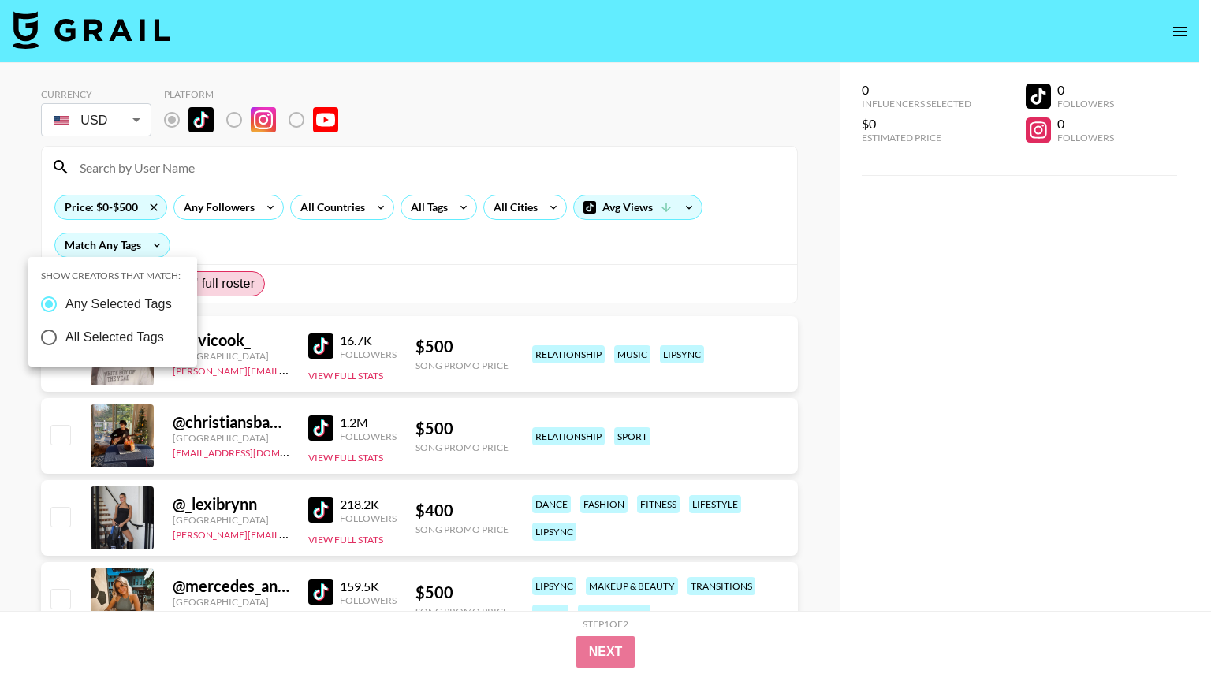
click at [266, 264] on div at bounding box center [605, 337] width 1211 height 674
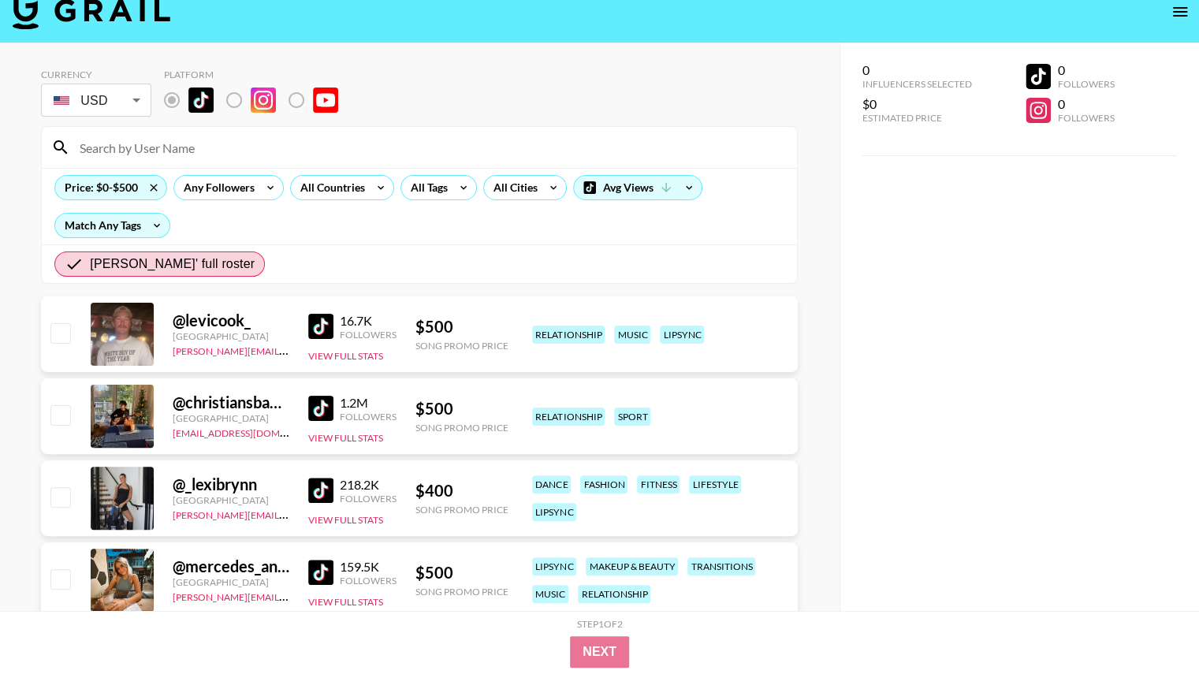
scroll to position [18, 0]
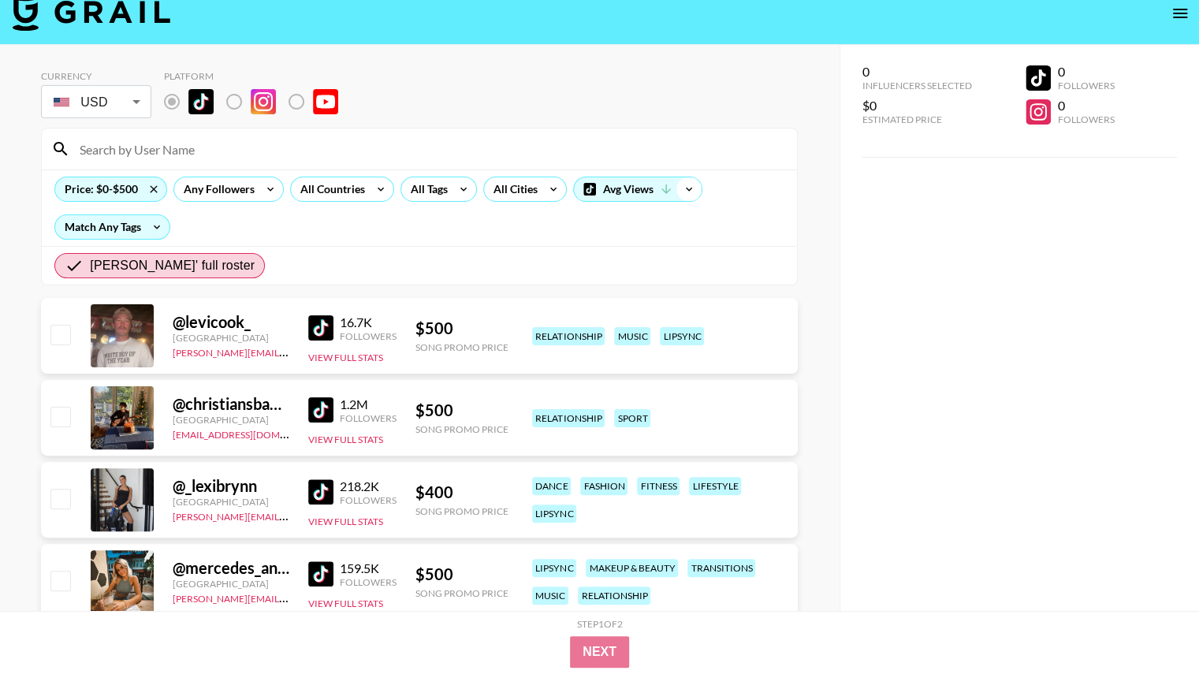
click at [692, 187] on icon at bounding box center [688, 189] width 25 height 24
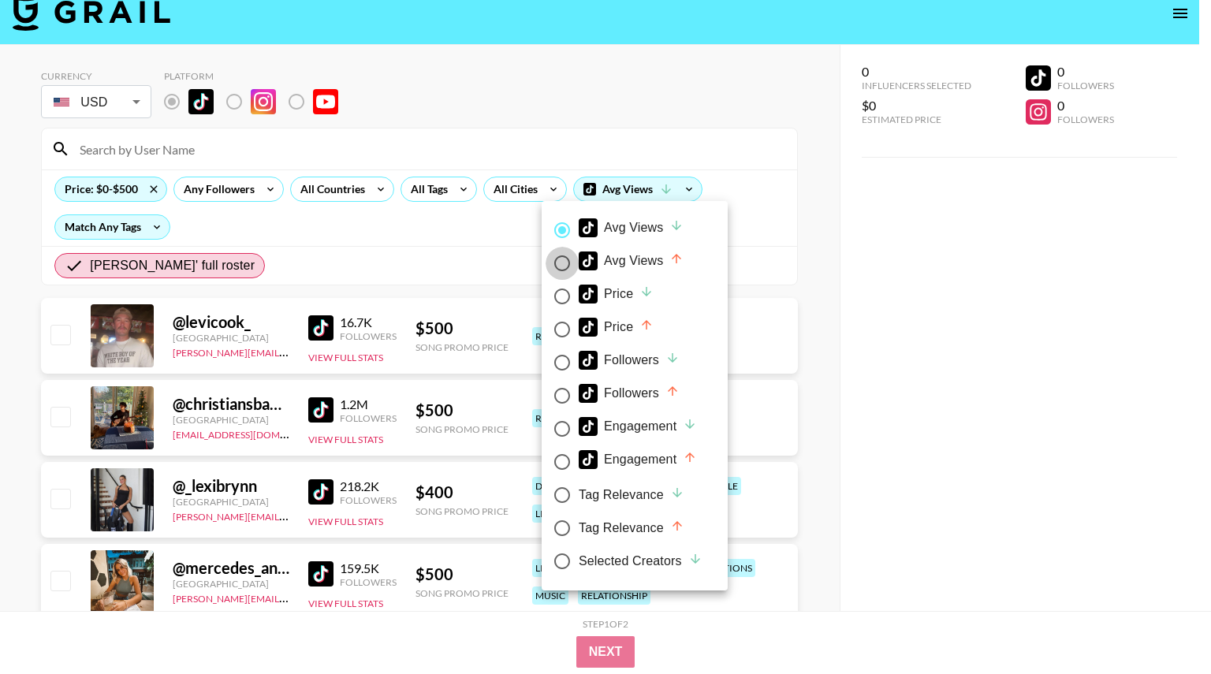
click at [567, 259] on input "Avg Views" at bounding box center [562, 263] width 33 height 33
radio input "true"
radio input "false"
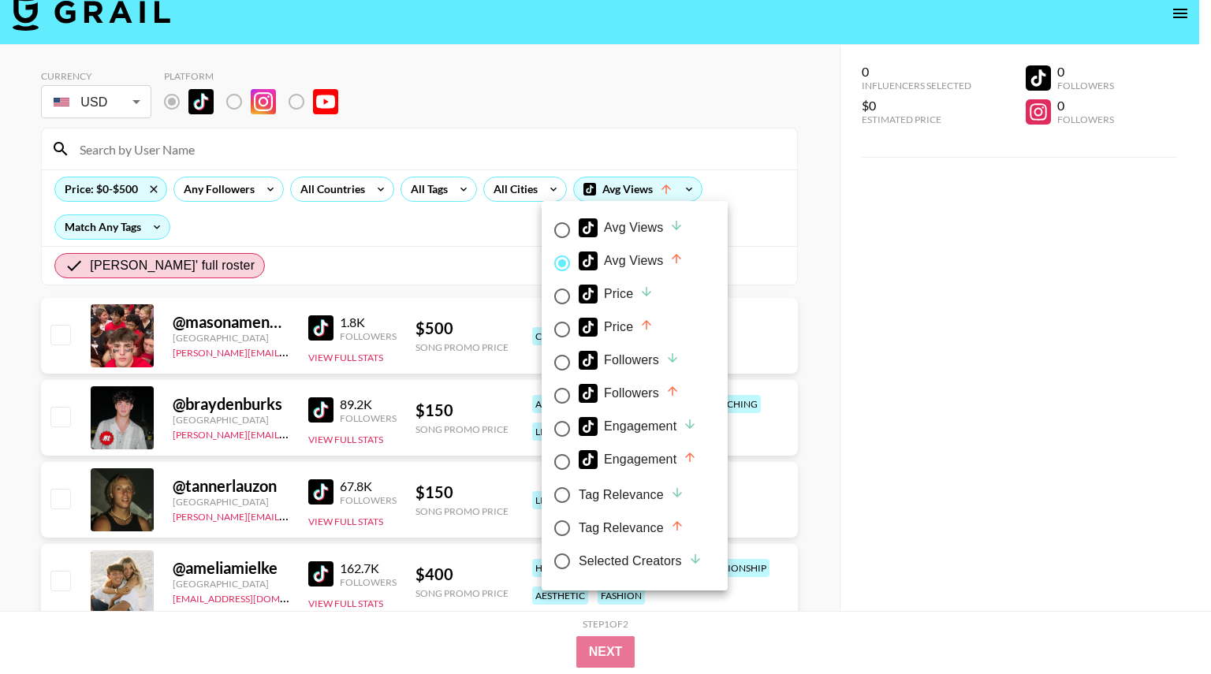
click at [899, 285] on div at bounding box center [605, 337] width 1211 height 674
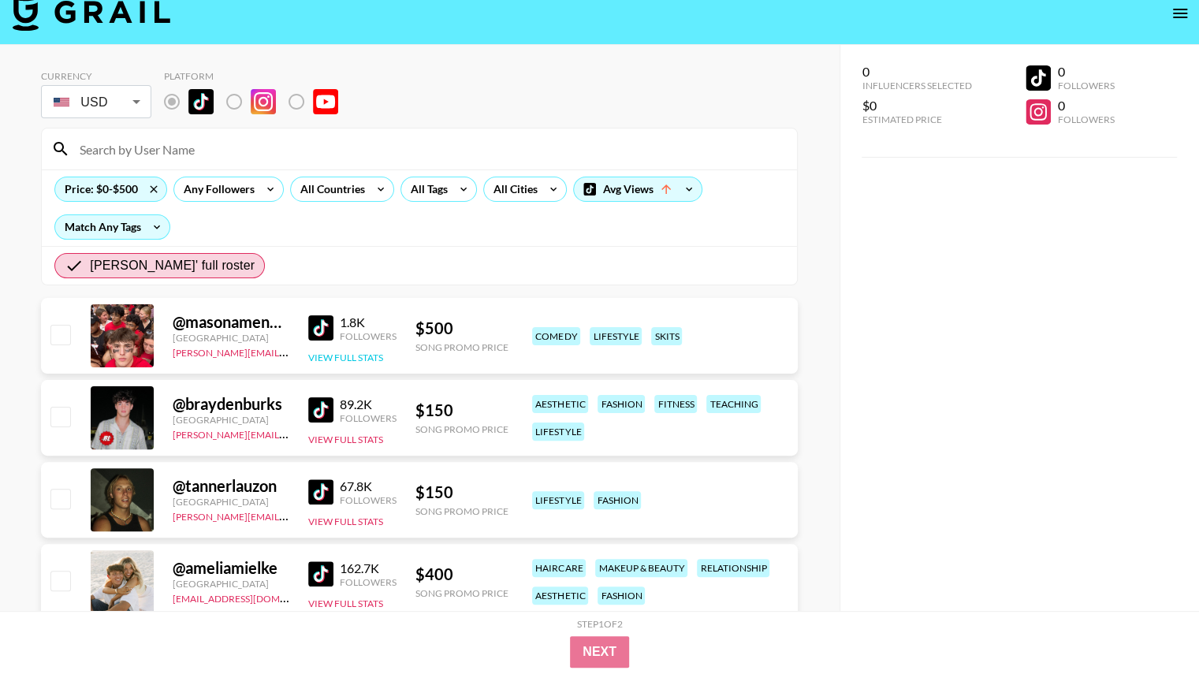
click at [362, 355] on button "View Full Stats" at bounding box center [345, 358] width 75 height 12
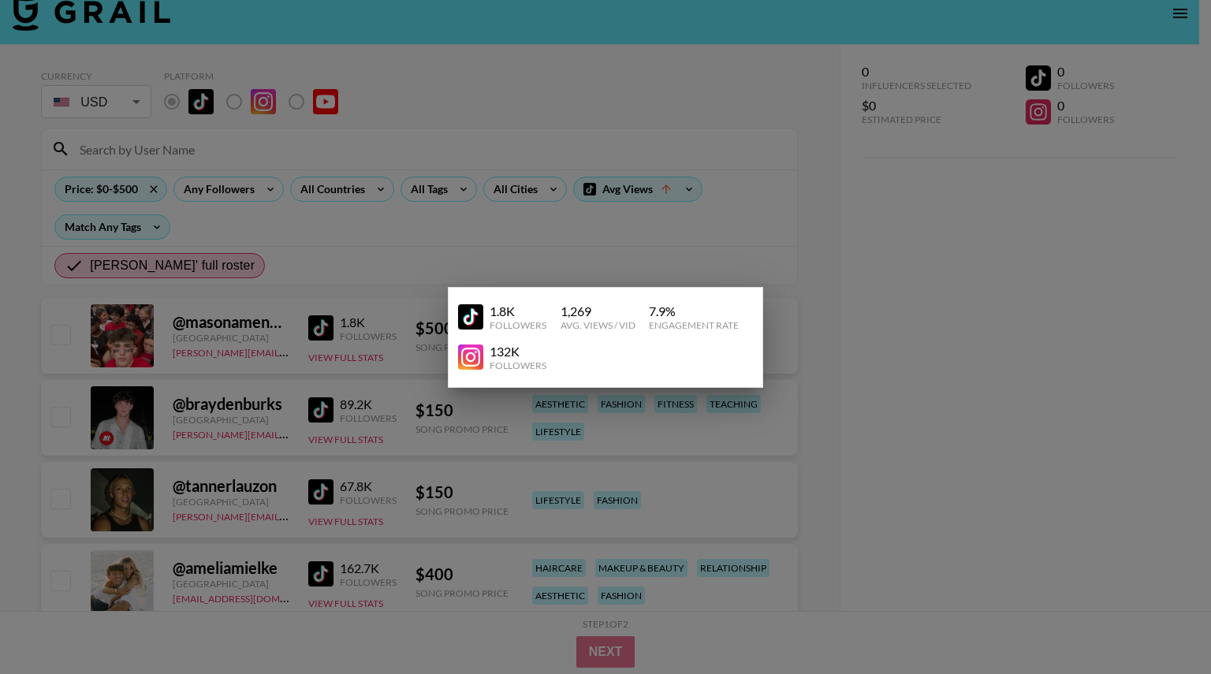
click at [341, 274] on div at bounding box center [605, 337] width 1211 height 674
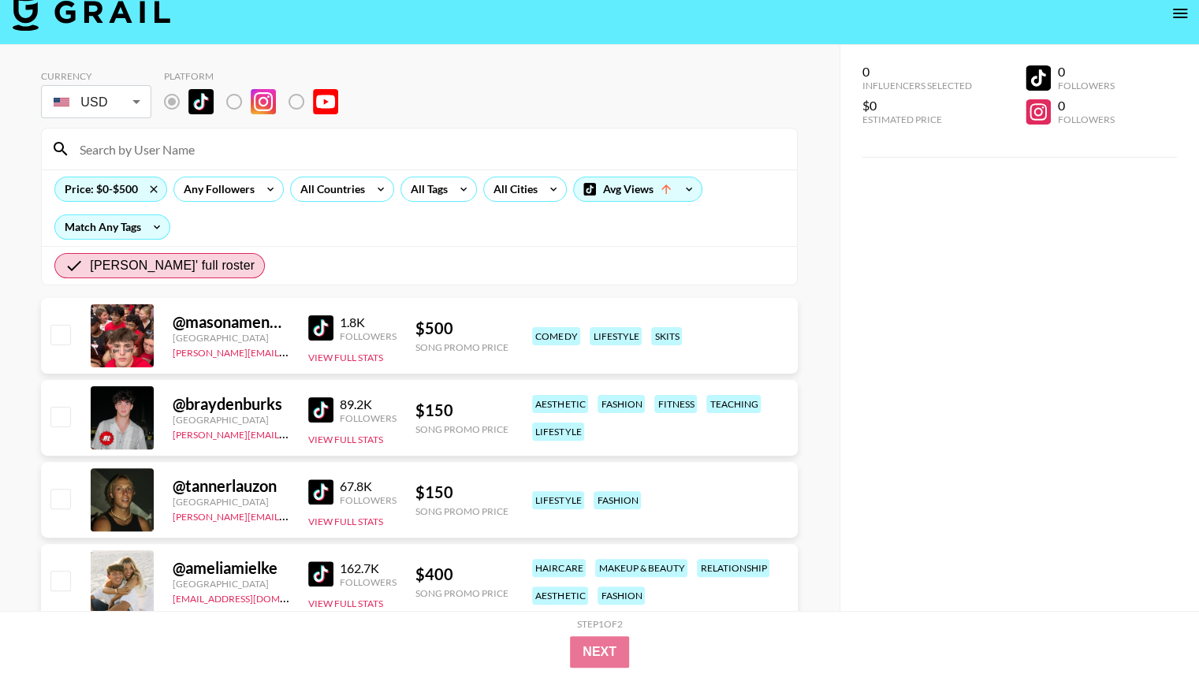
click at [316, 326] on img at bounding box center [320, 327] width 25 height 25
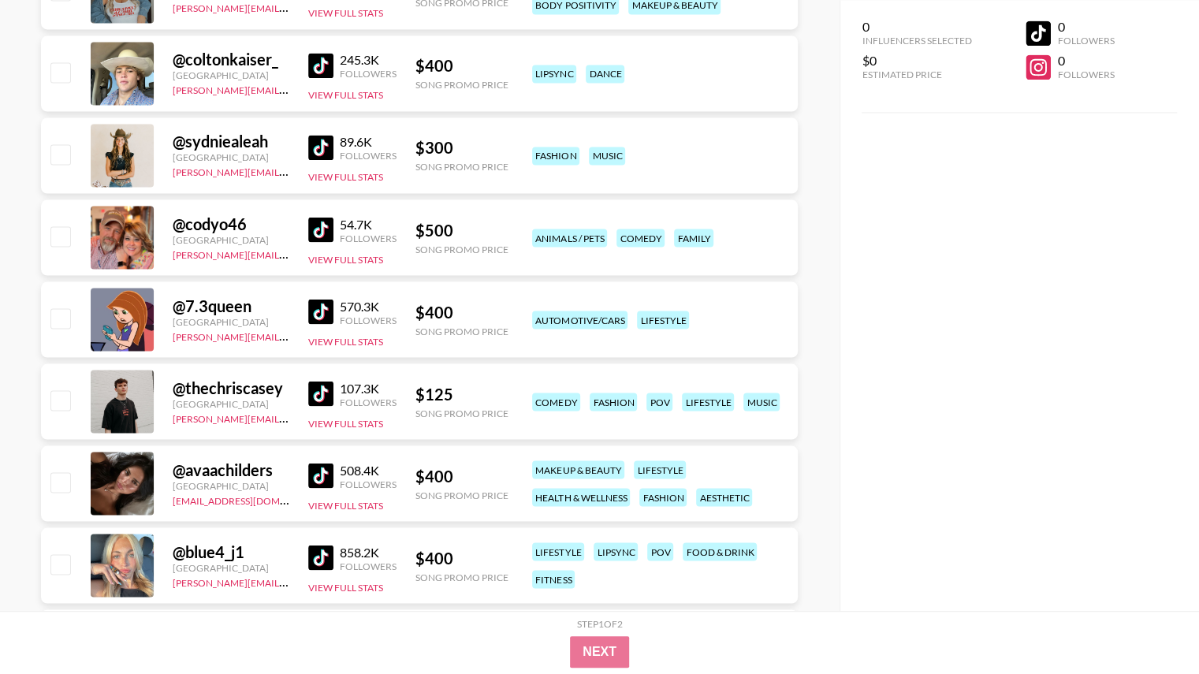
scroll to position [2201, 0]
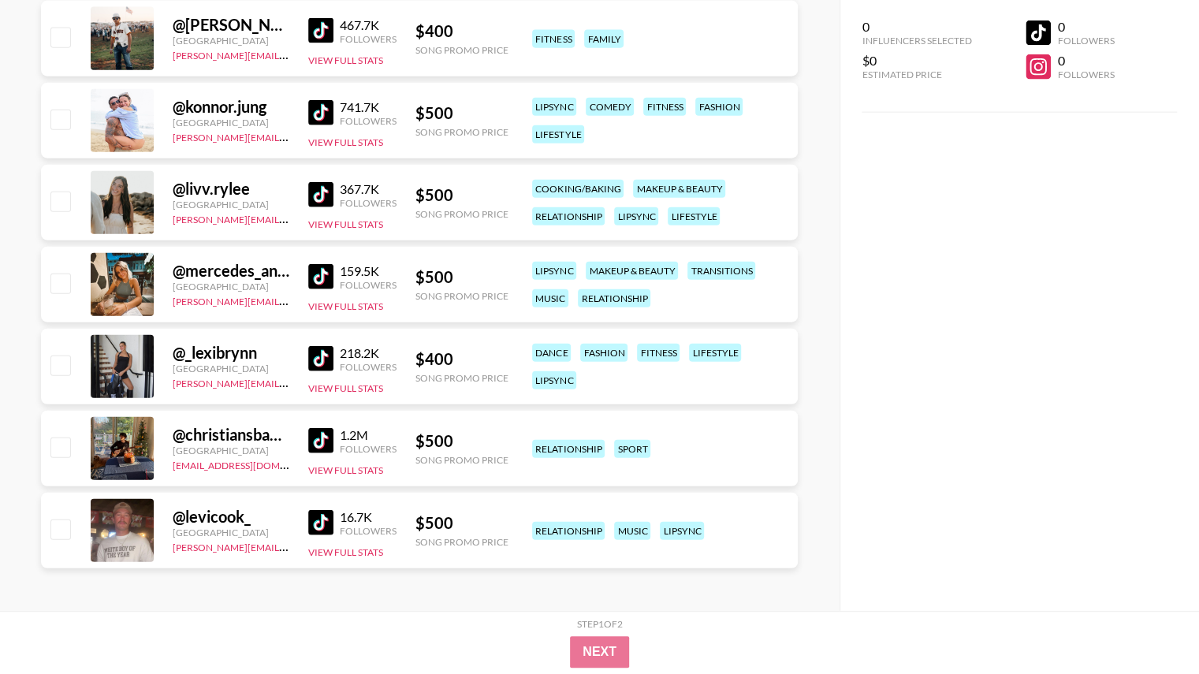
click at [319, 517] on img at bounding box center [320, 522] width 25 height 25
click at [325, 359] on img at bounding box center [320, 358] width 25 height 25
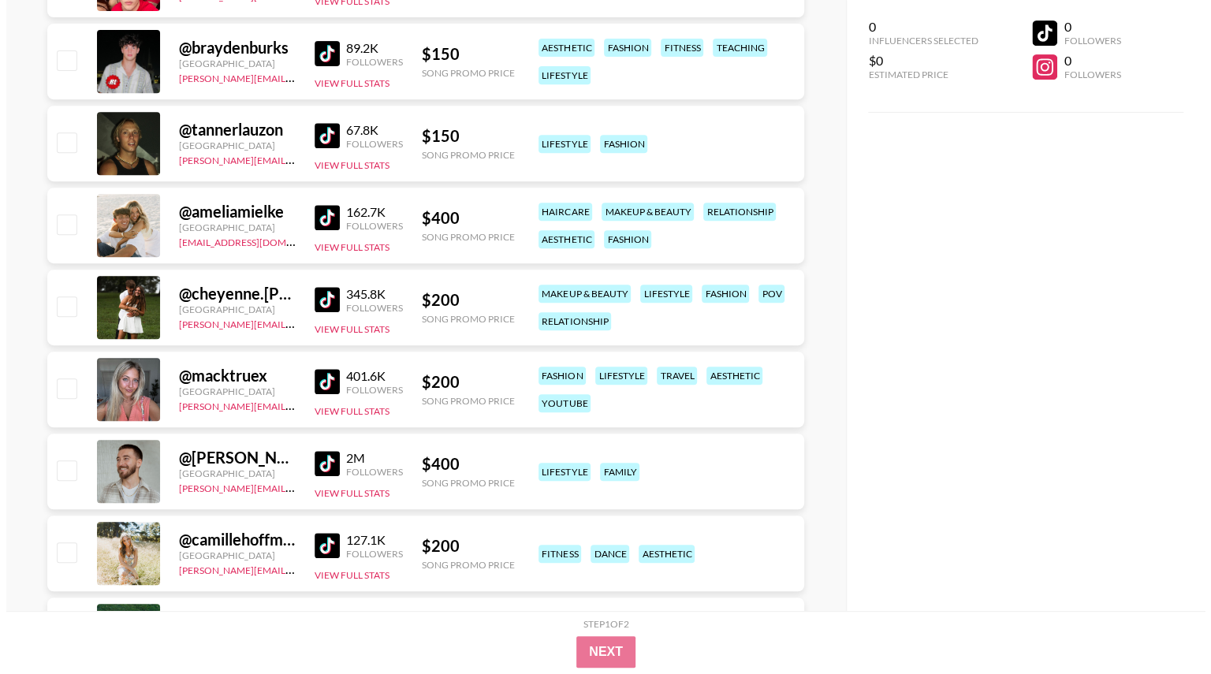
scroll to position [0, 0]
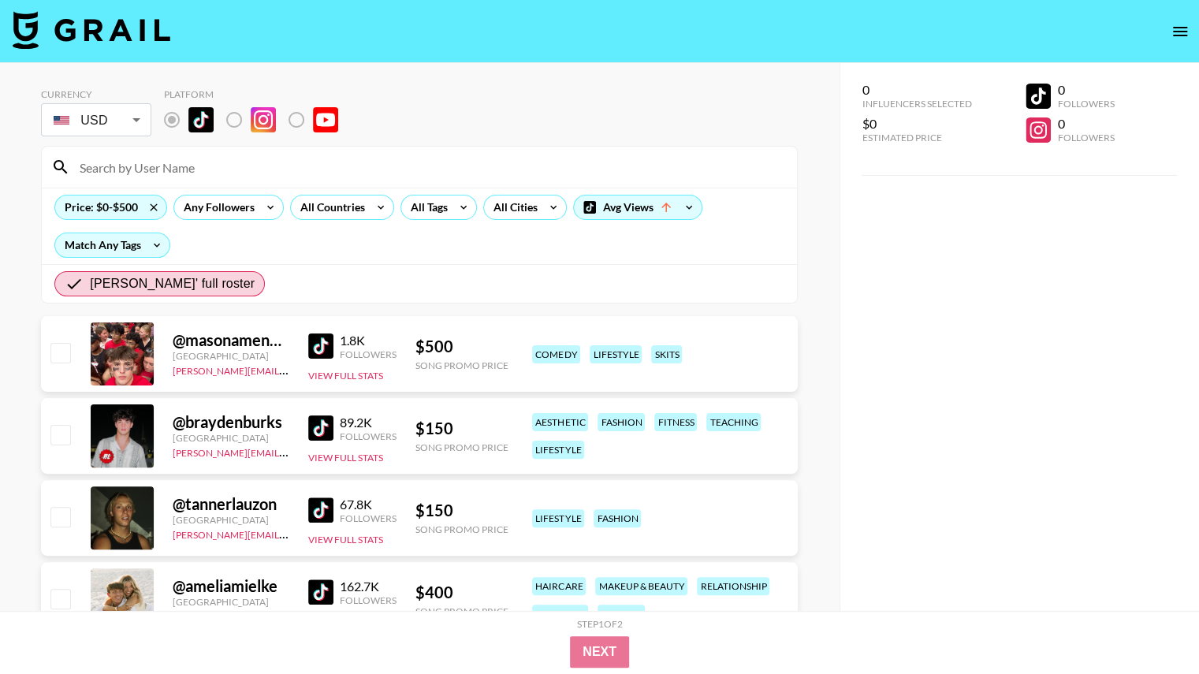
click at [1184, 23] on icon "open drawer" at bounding box center [1180, 31] width 19 height 19
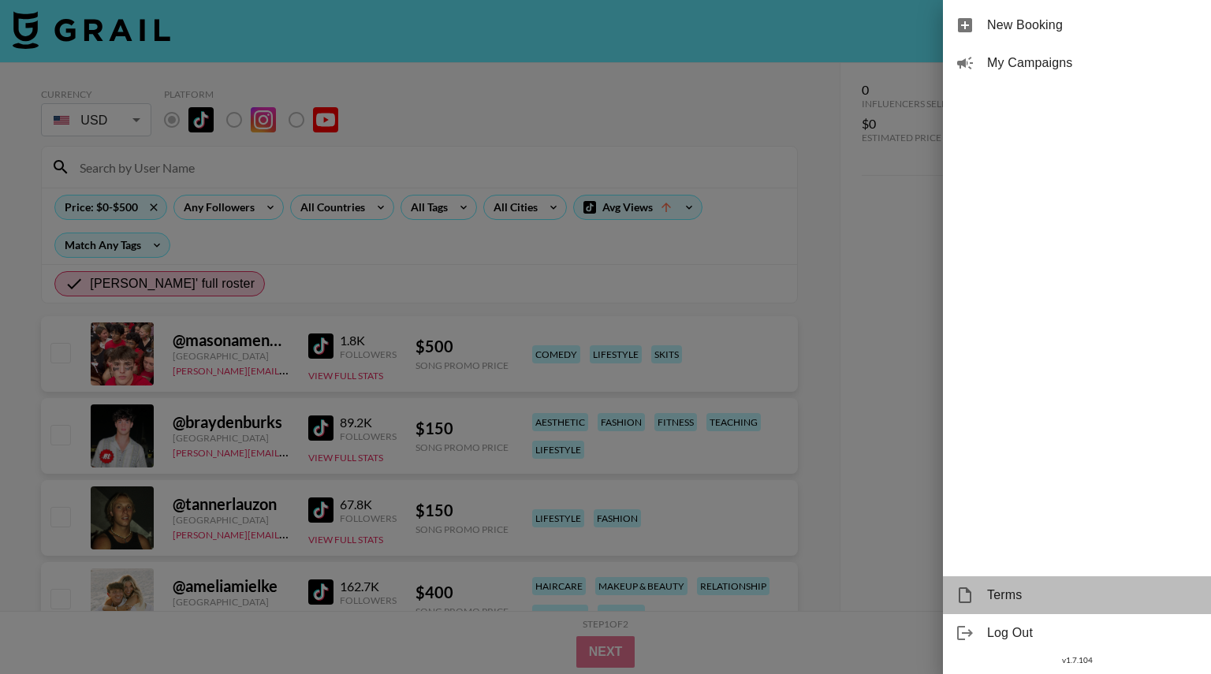
click at [1009, 588] on span "Terms" at bounding box center [1092, 595] width 211 height 19
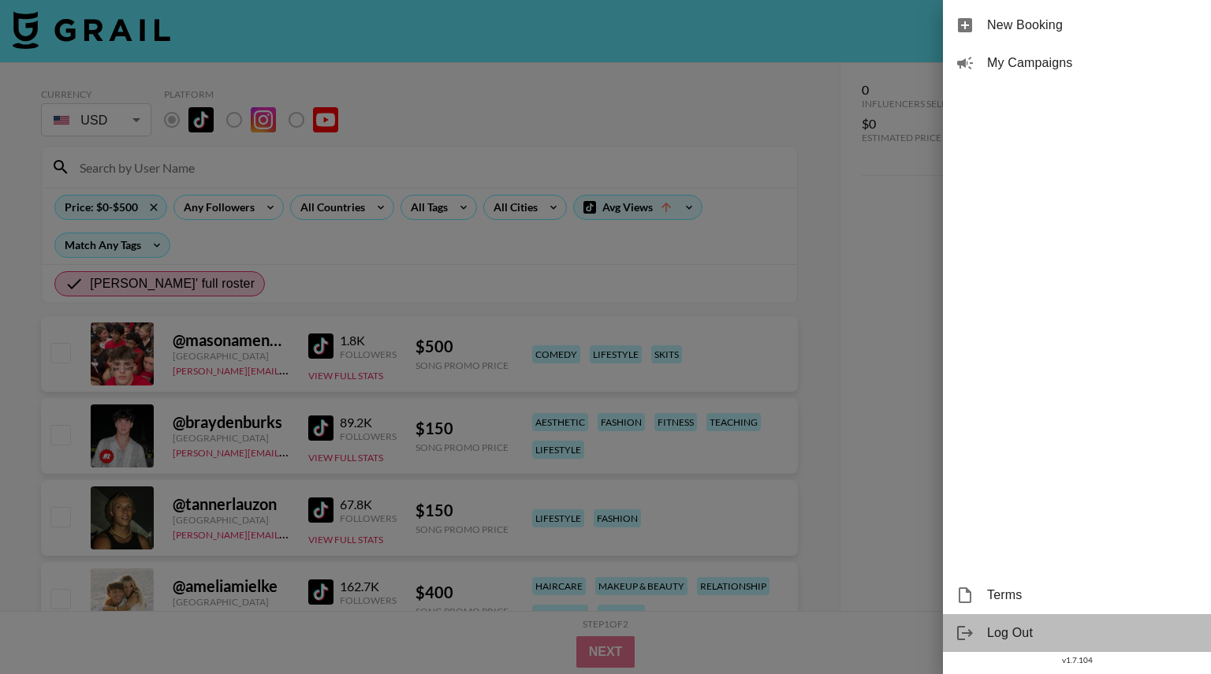
click at [998, 624] on span "Log Out" at bounding box center [1092, 633] width 211 height 19
